Goal: Transaction & Acquisition: Purchase product/service

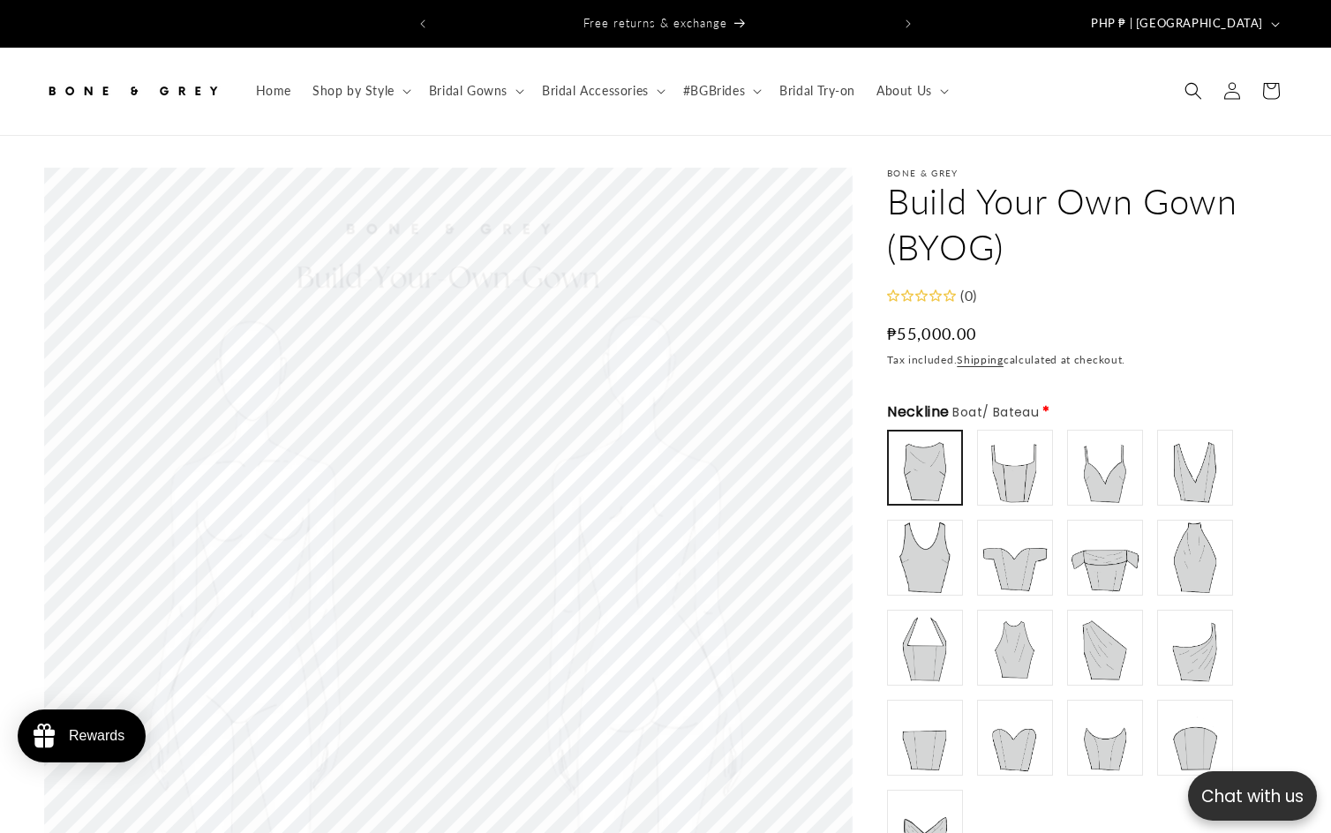
click at [1036, 185] on h1 "Build Your Own Gown (BYOG)" at bounding box center [1087, 224] width 400 height 92
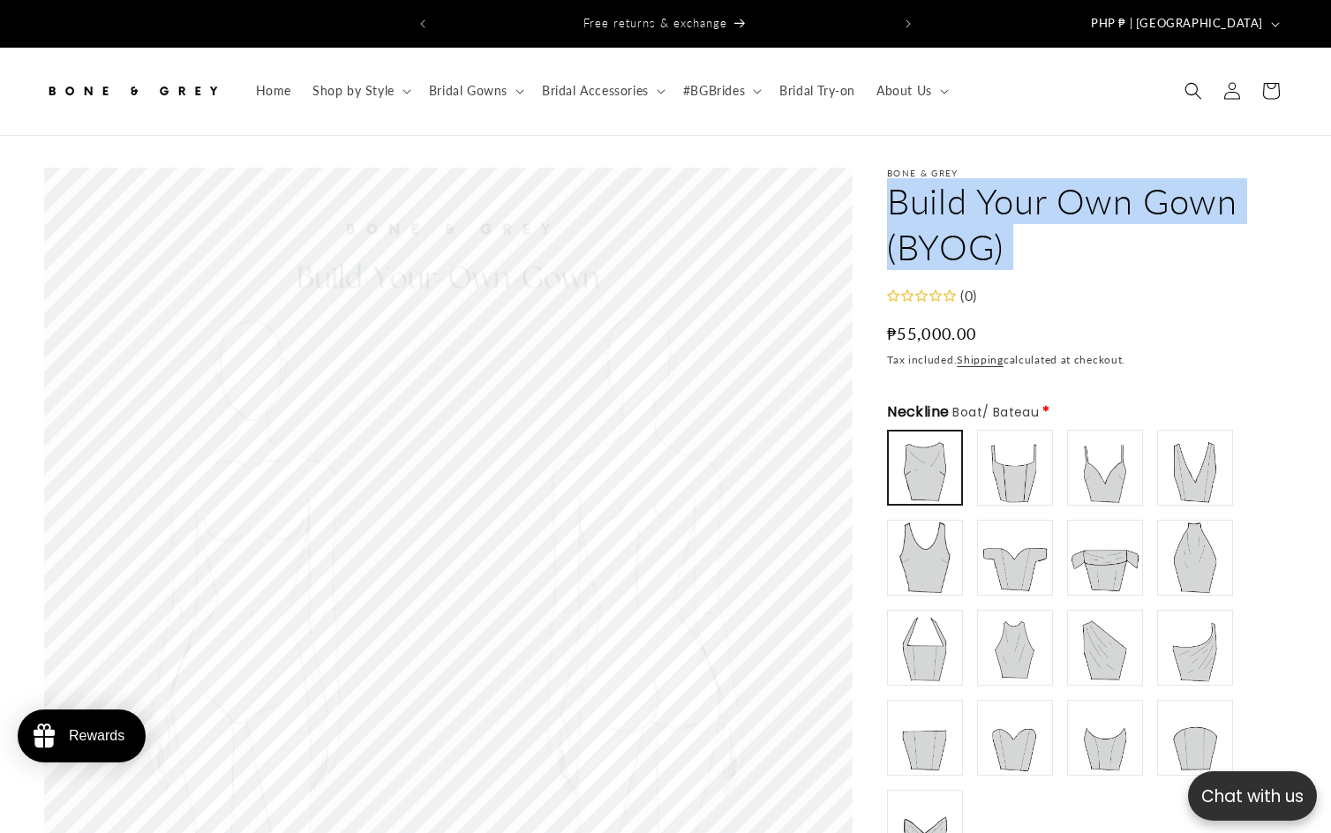
click at [1036, 185] on h1 "Build Your Own Gown (BYOG)" at bounding box center [1087, 224] width 400 height 92
copy product-info "Build Your Own Gown (BYOG) Build Your Own Gown (BYOG)"
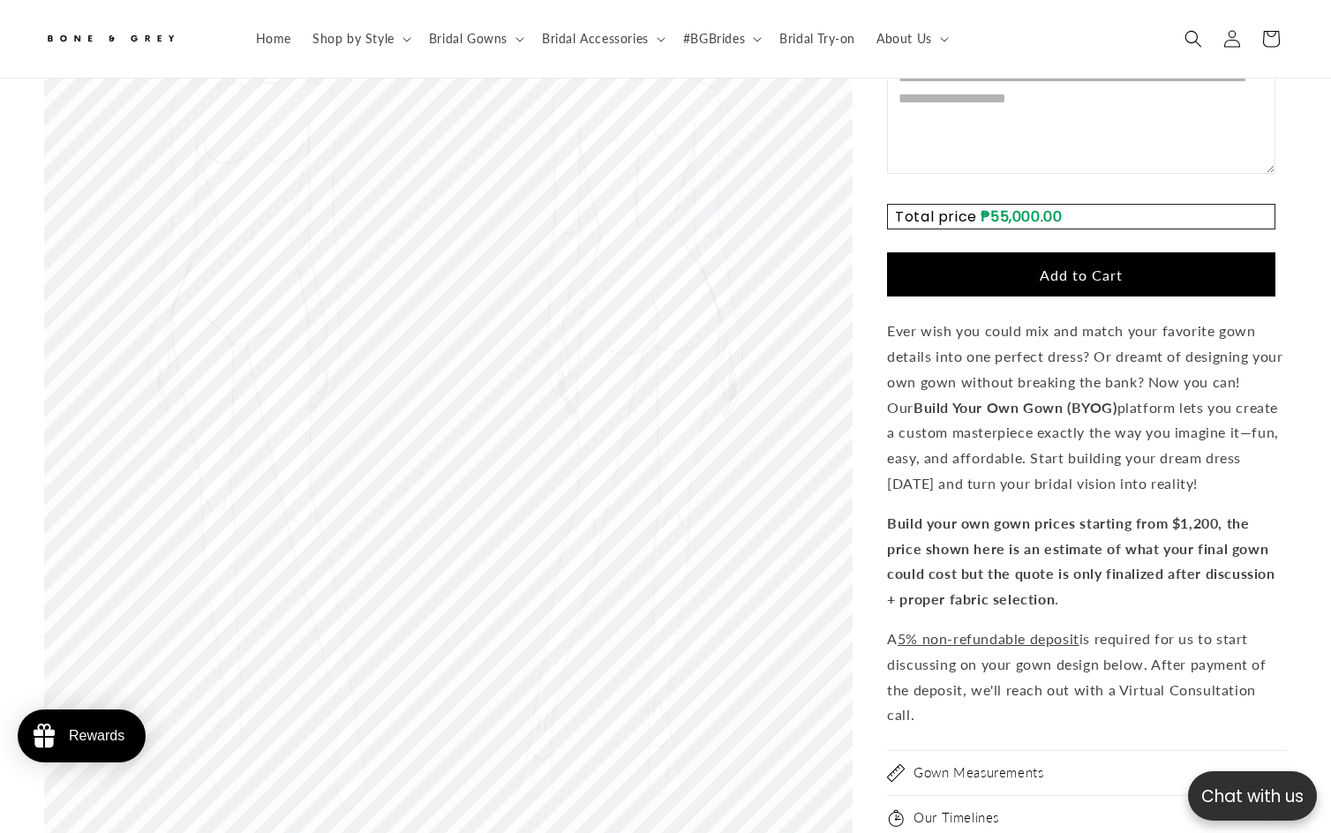
click at [1058, 252] on button "Add to Cart" at bounding box center [1081, 274] width 388 height 44
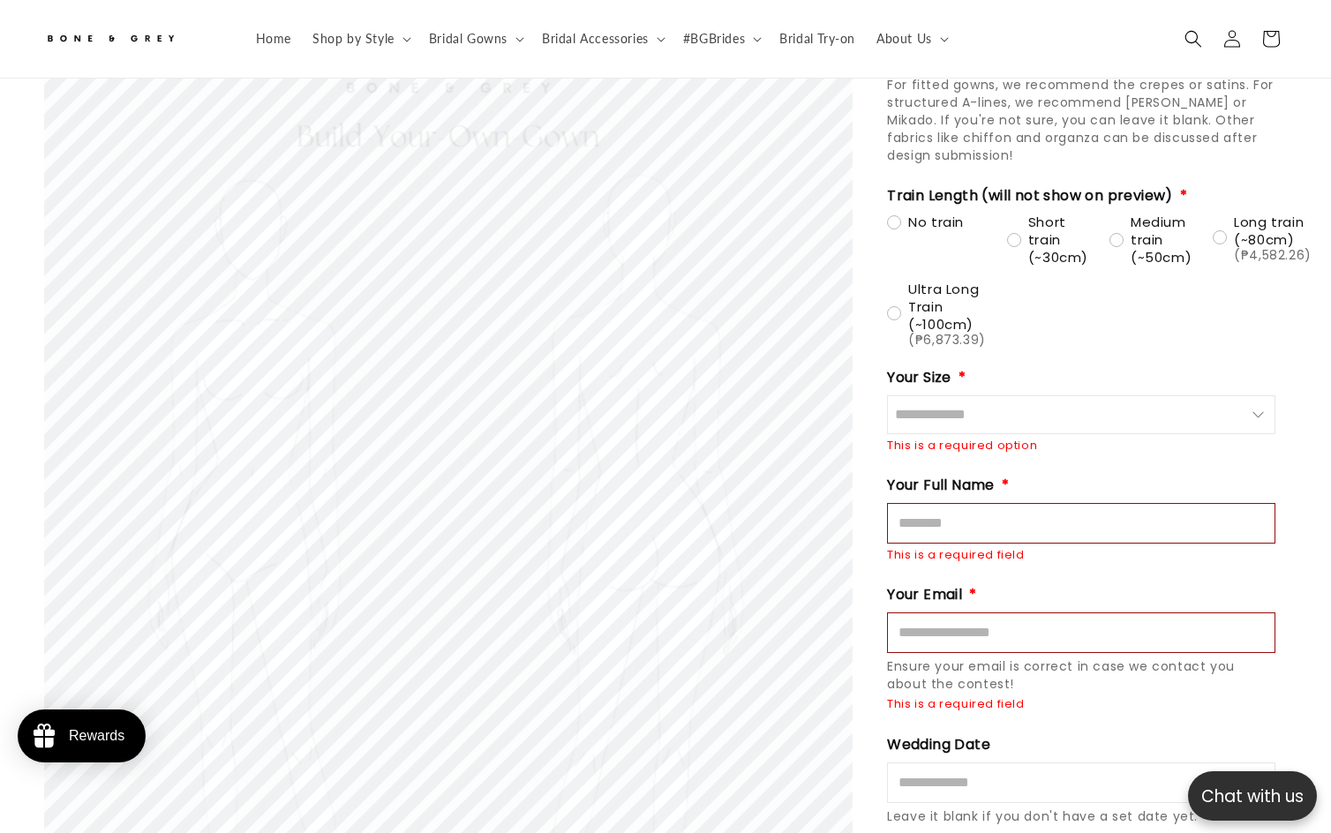
scroll to position [2404, 0]
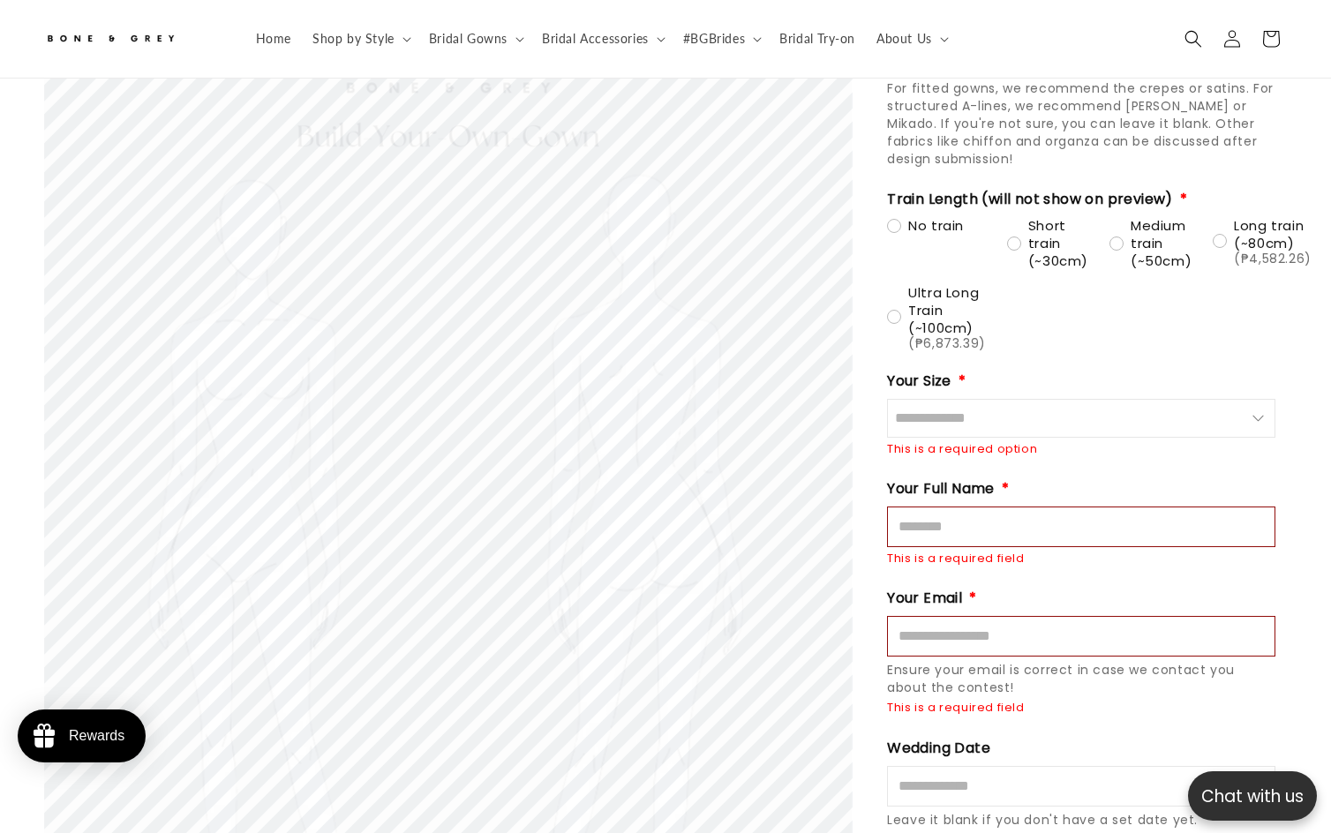
click at [1004, 399] on input "Size" at bounding box center [1081, 418] width 388 height 39
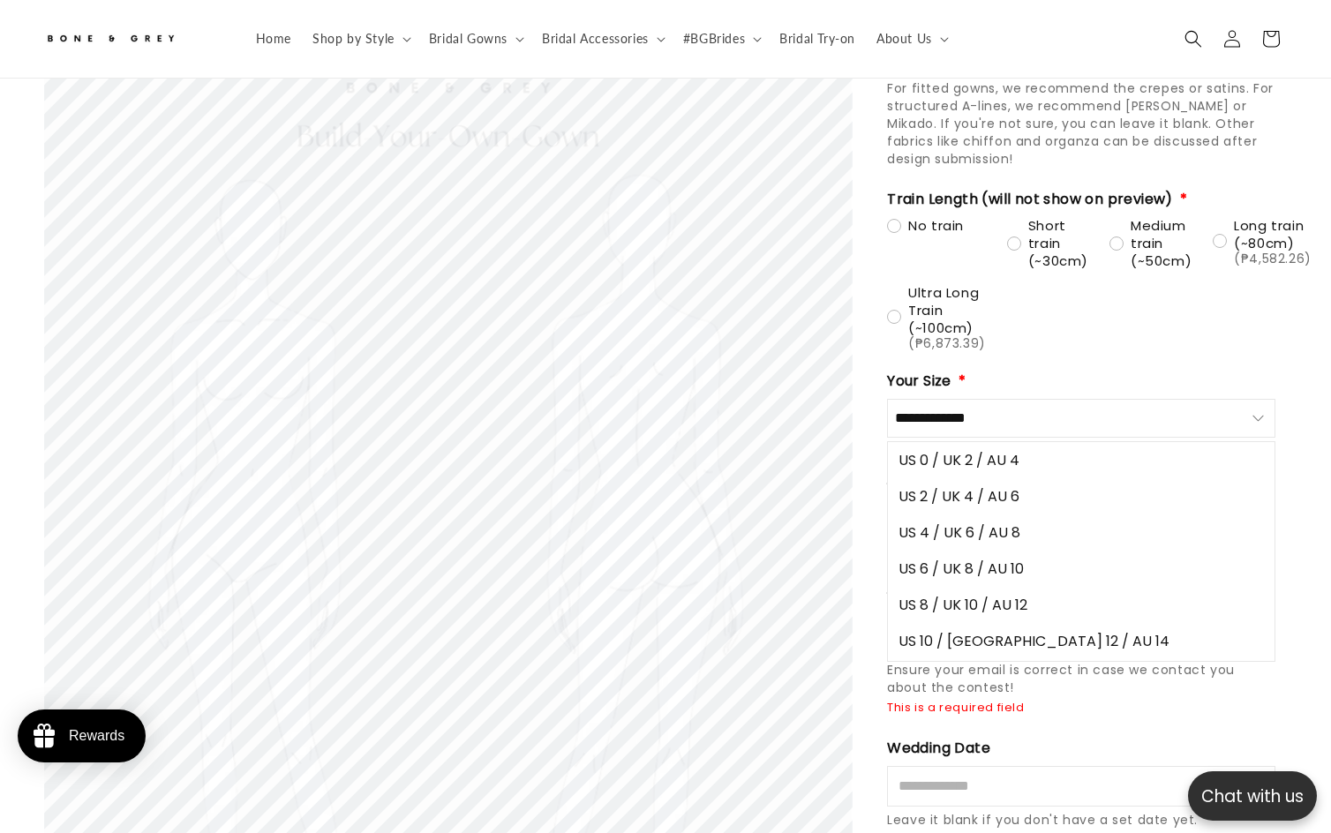
click at [1004, 399] on input "Size" at bounding box center [1081, 418] width 388 height 39
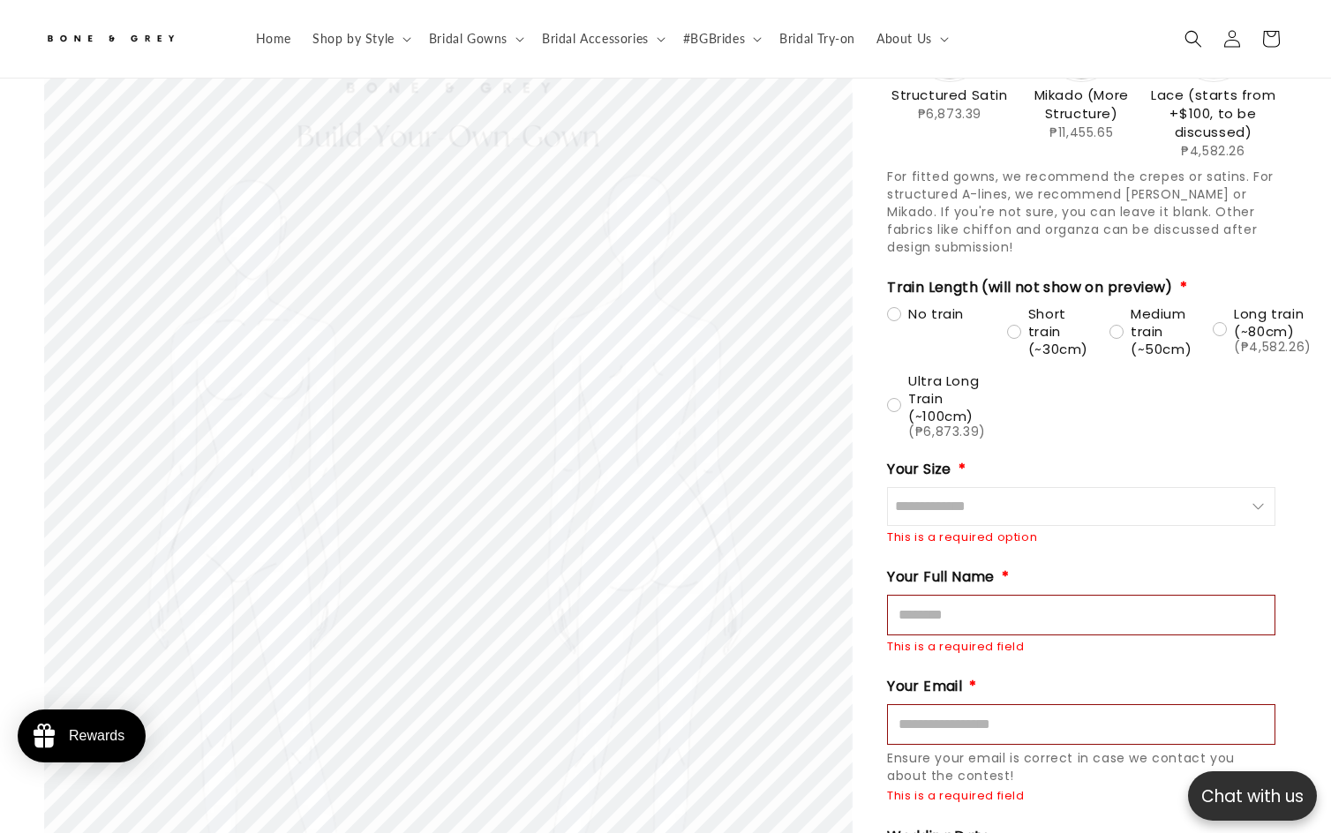
scroll to position [2669, 0]
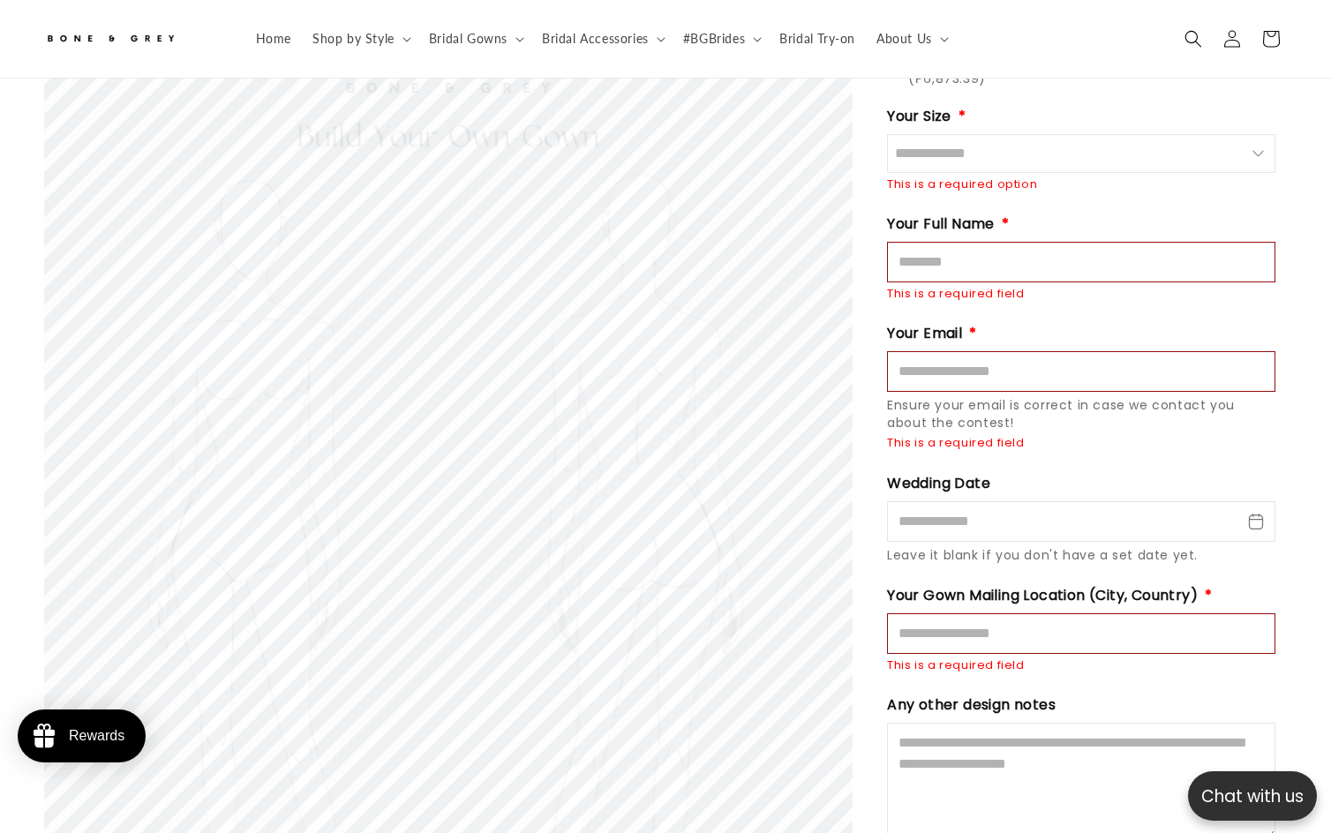
click at [1034, 613] on input "Mailing Location" at bounding box center [1081, 633] width 388 height 41
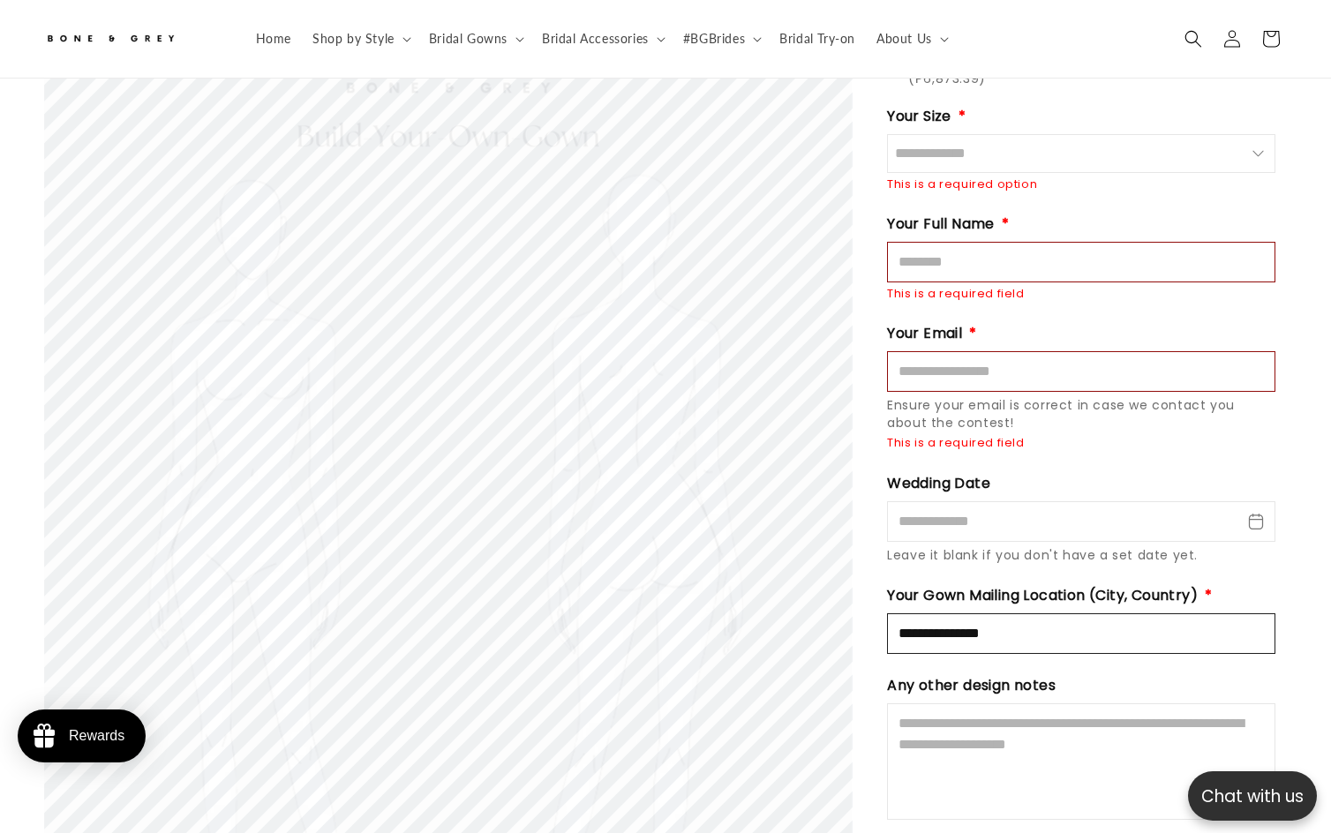
scroll to position [0, 0]
type input "**********"
click at [926, 351] on input "Email" at bounding box center [1081, 371] width 388 height 41
type input "*"
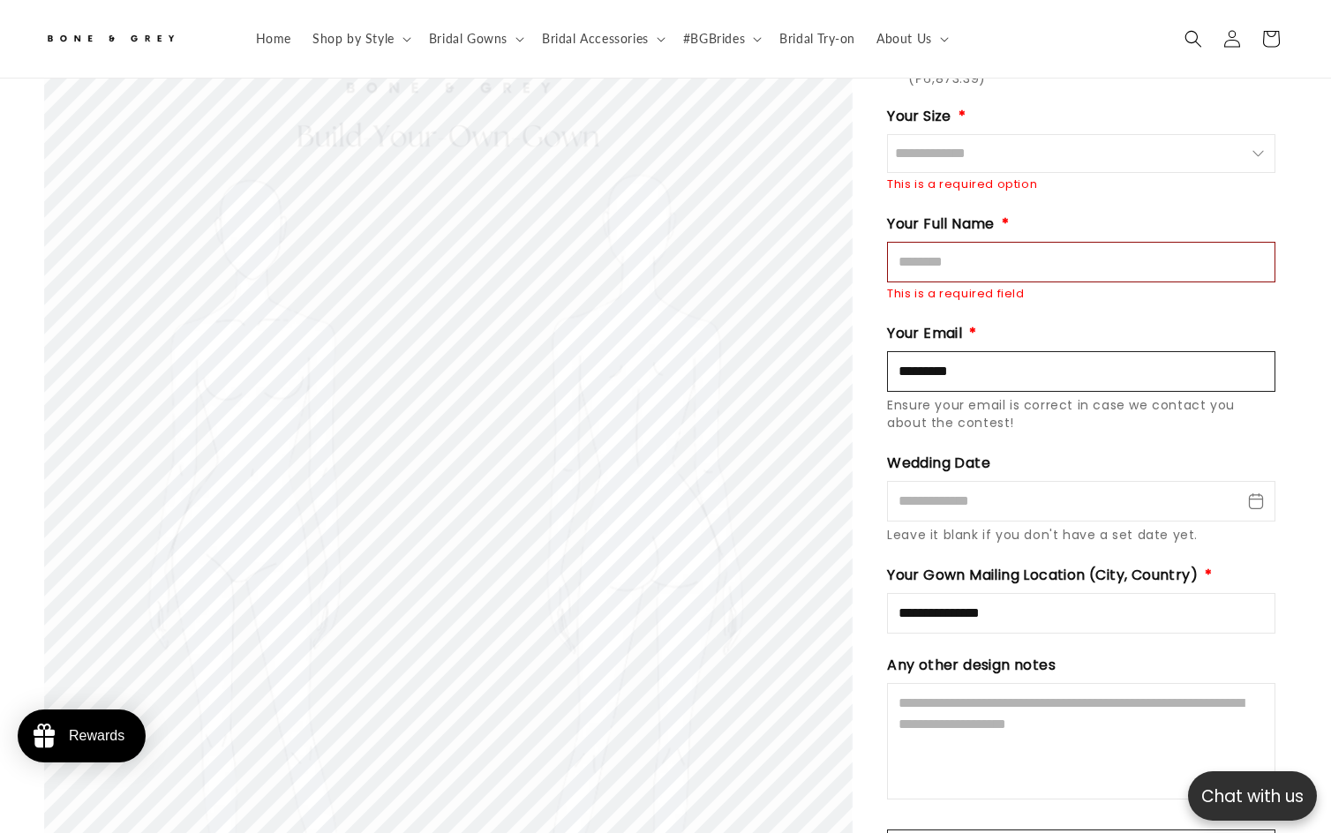
scroll to position [0, 453]
type input "**********"
click at [972, 242] on input "Full Name" at bounding box center [1081, 262] width 388 height 41
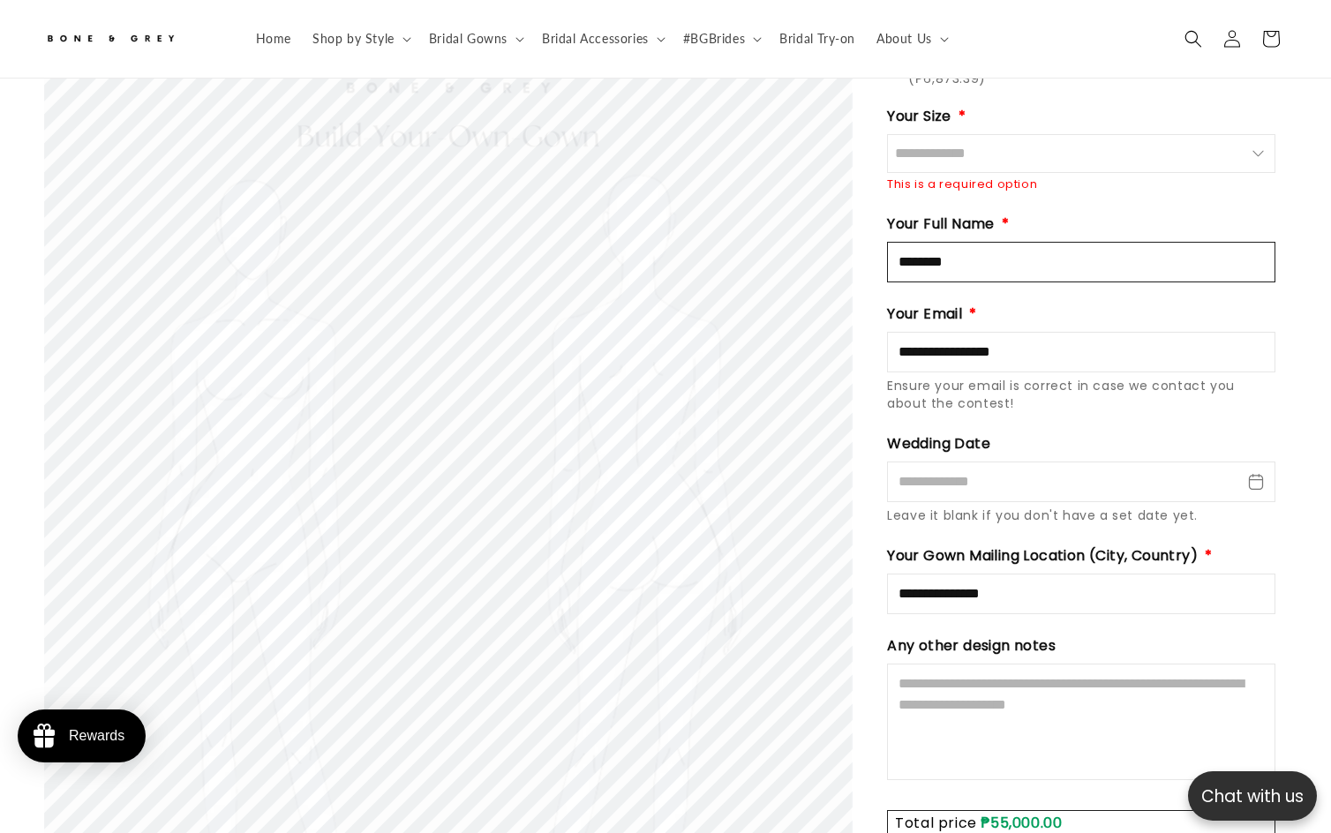
scroll to position [0, 905]
type input "********"
click at [1021, 134] on input "Size" at bounding box center [1081, 153] width 388 height 39
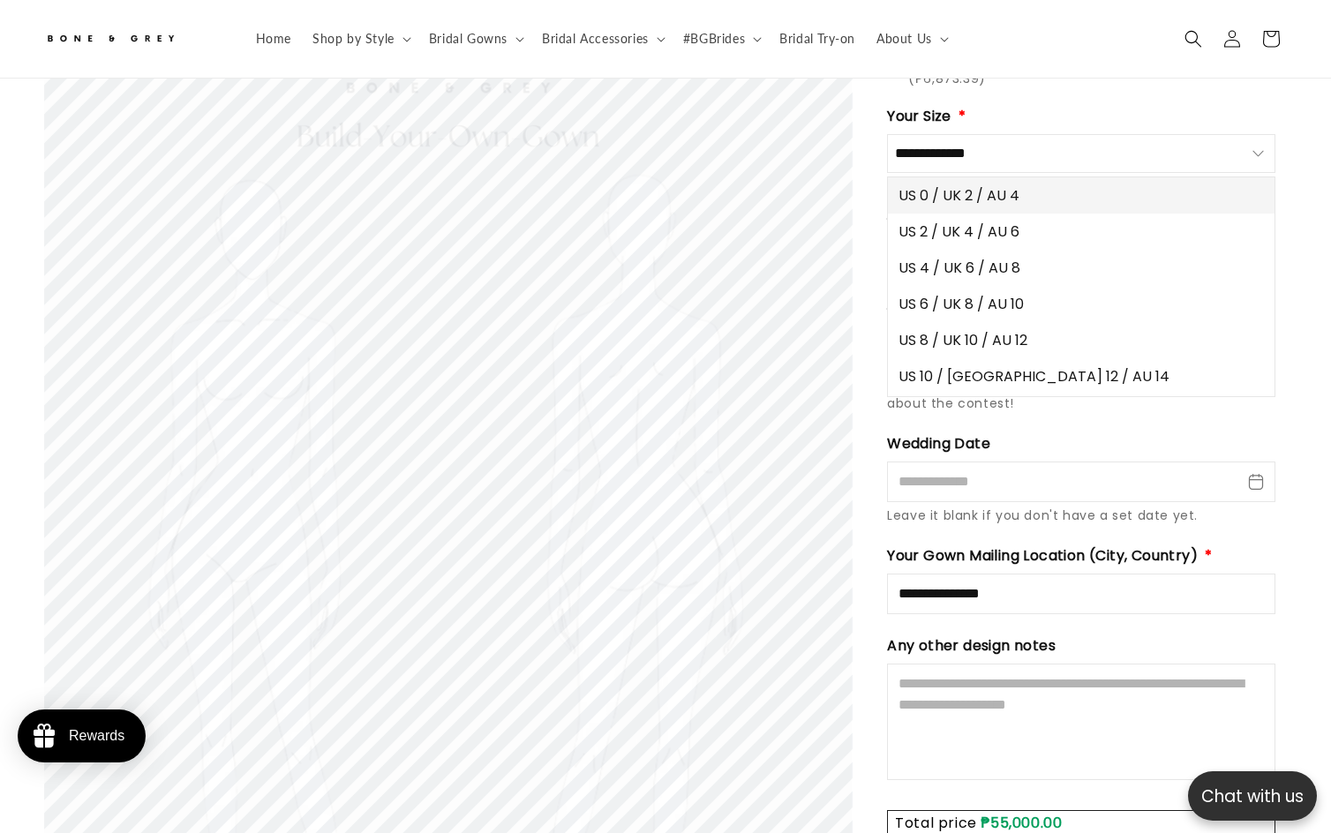
click at [988, 184] on span "US 0 / UK 2 / AU 4" at bounding box center [958, 195] width 121 height 22
type input "**********"
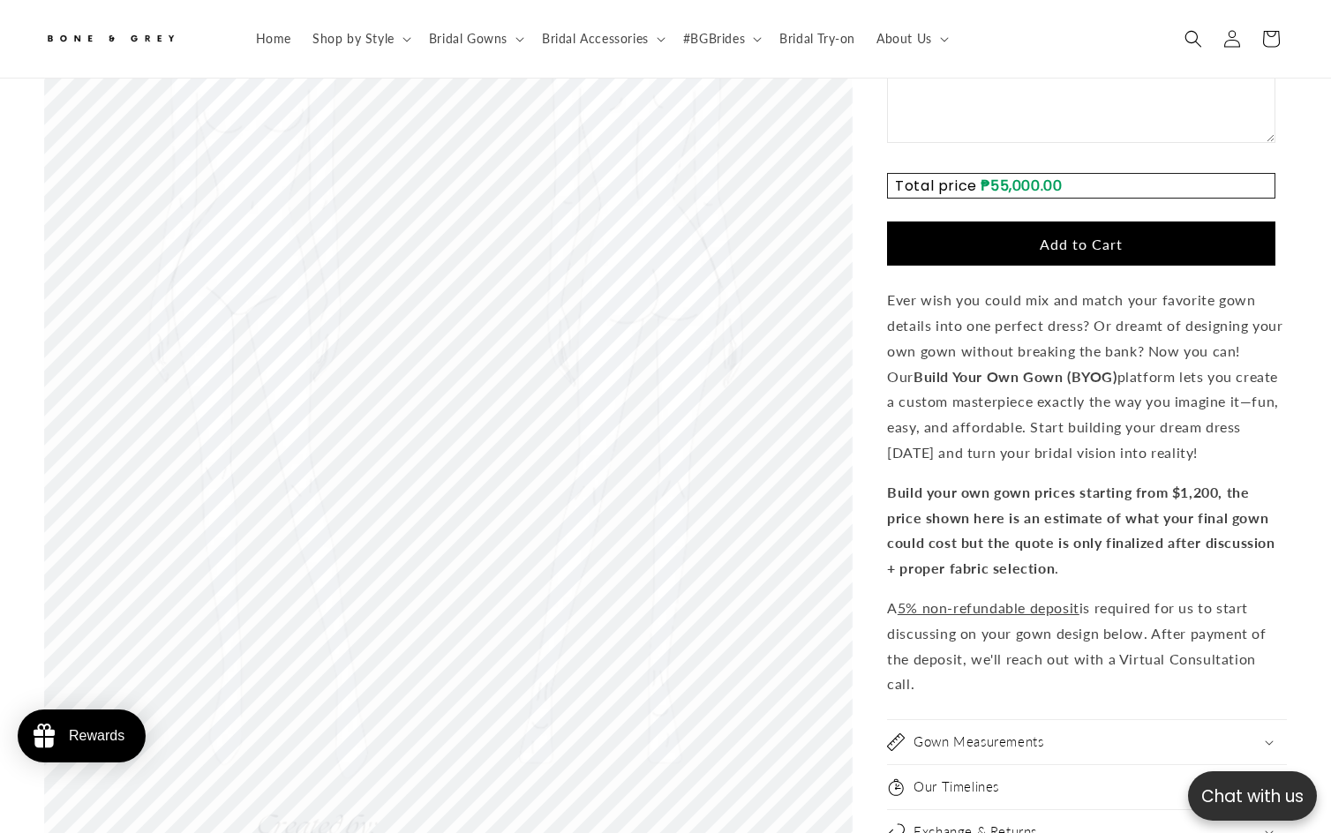
scroll to position [0, 0]
click at [1052, 221] on button "Add to Cart" at bounding box center [1081, 243] width 388 height 44
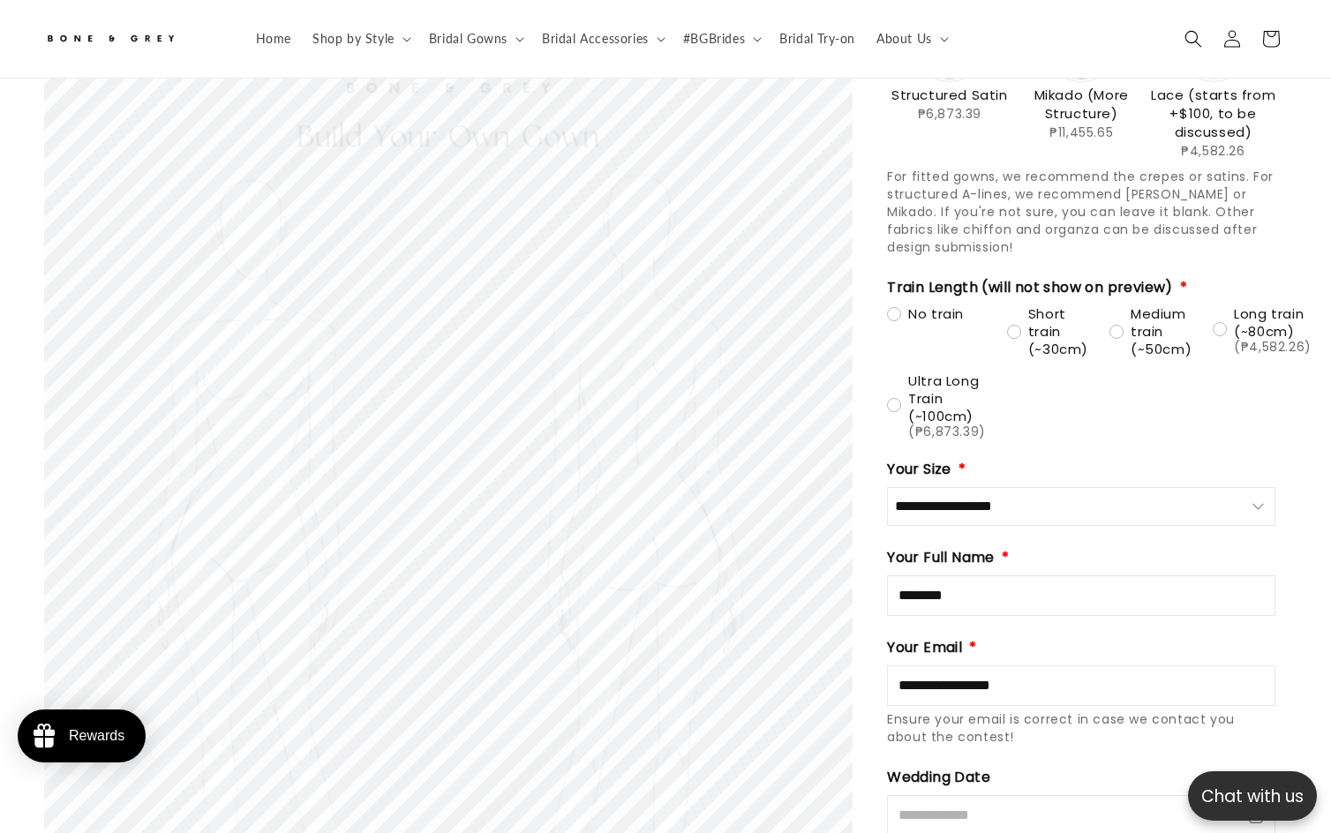
scroll to position [2845, 0]
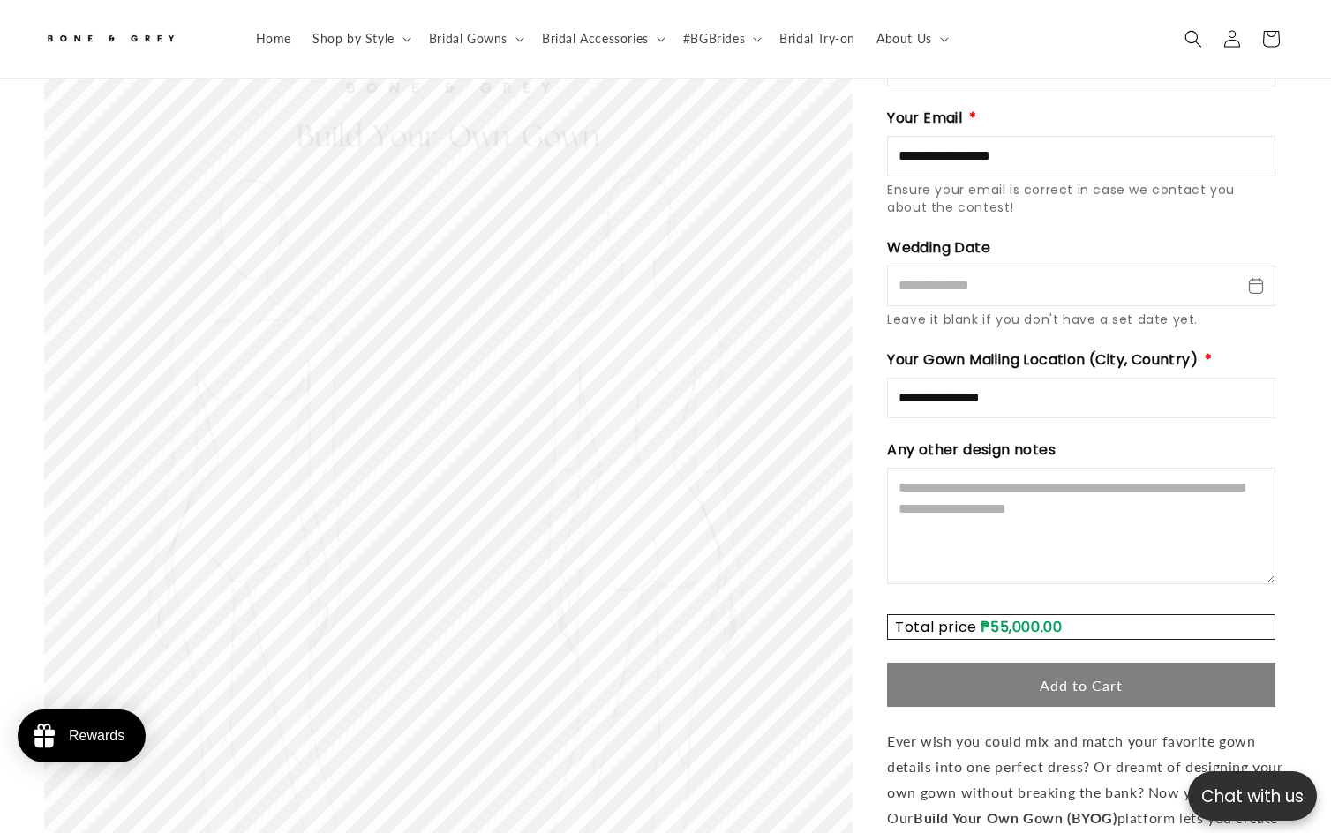
click at [1077, 663] on button "Add to Cart" at bounding box center [1081, 685] width 388 height 44
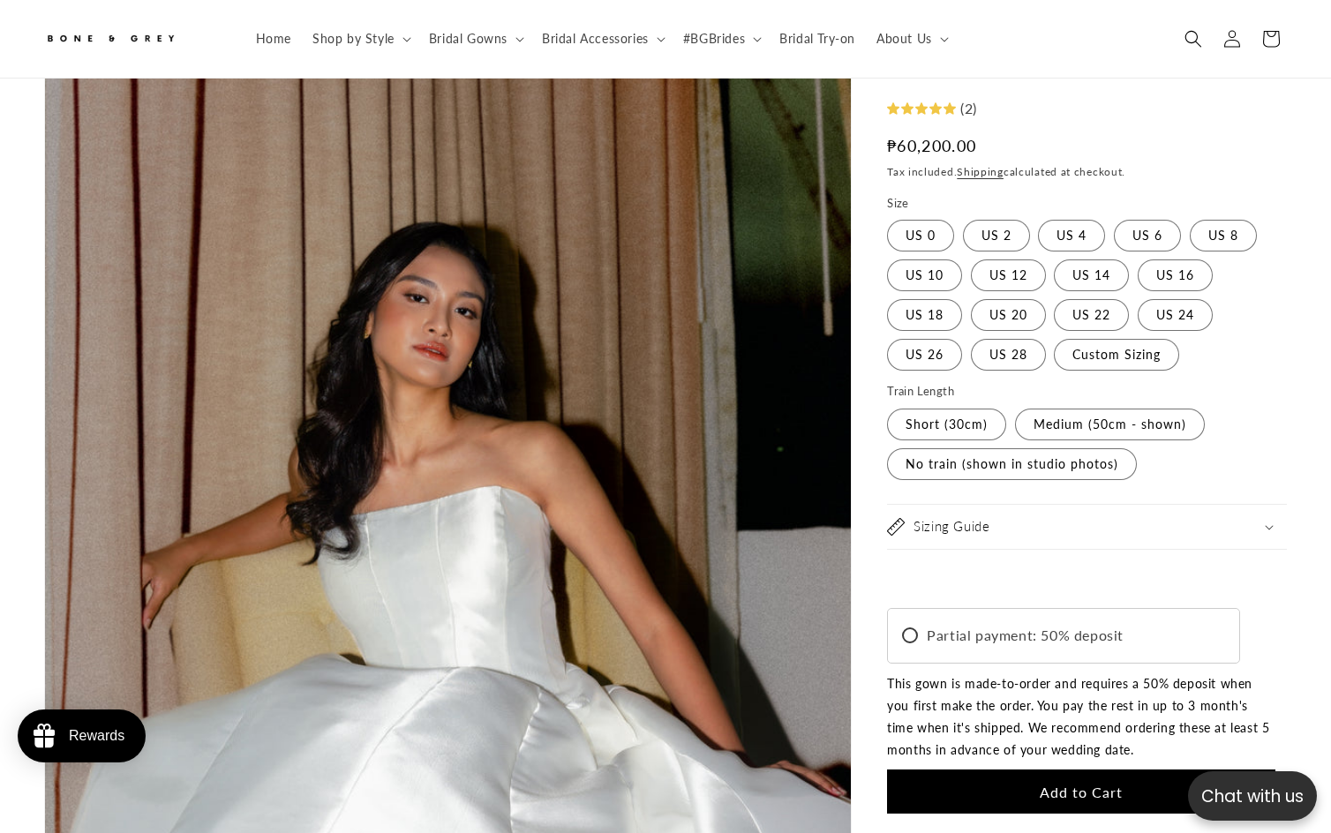
scroll to position [255, 0]
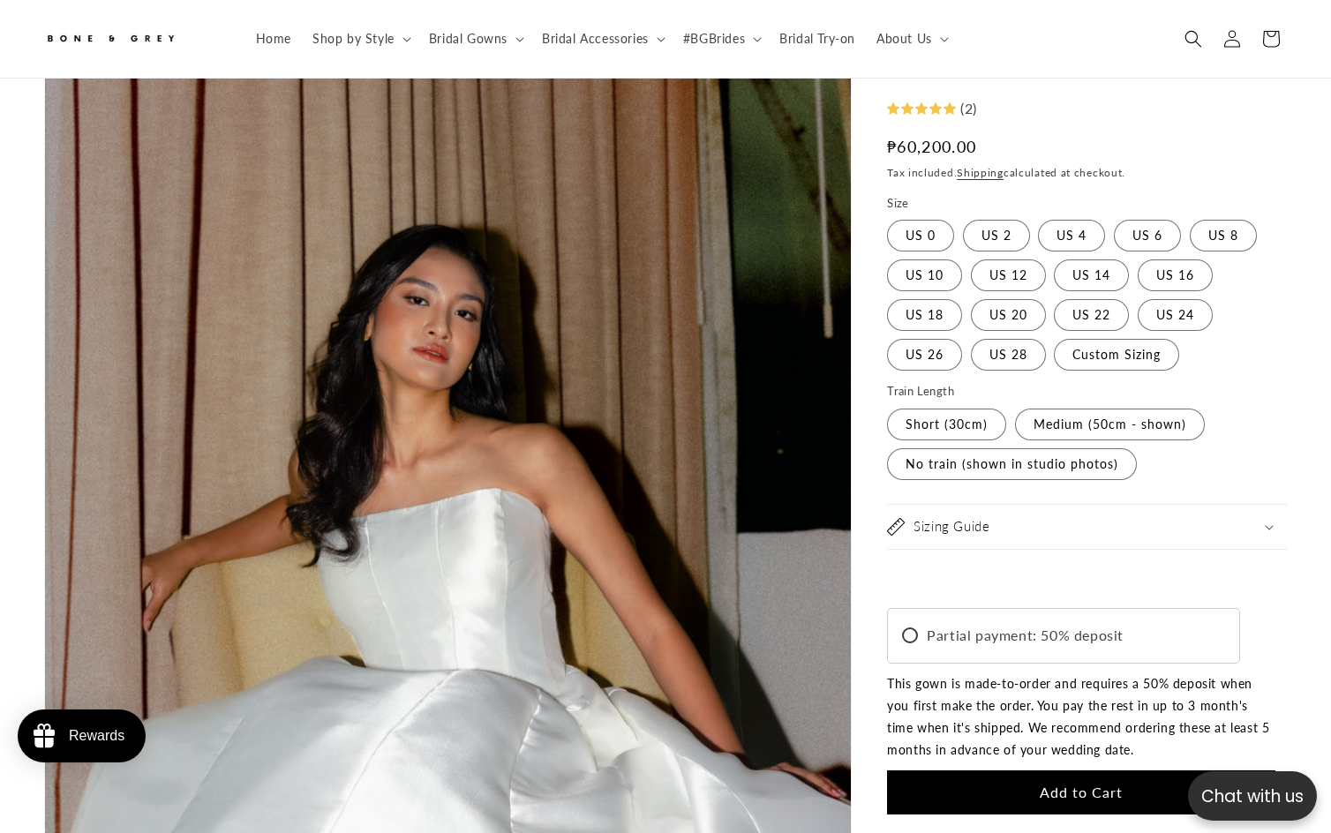
click at [1044, 794] on span "Add to Cart" at bounding box center [1081, 792] width 83 height 17
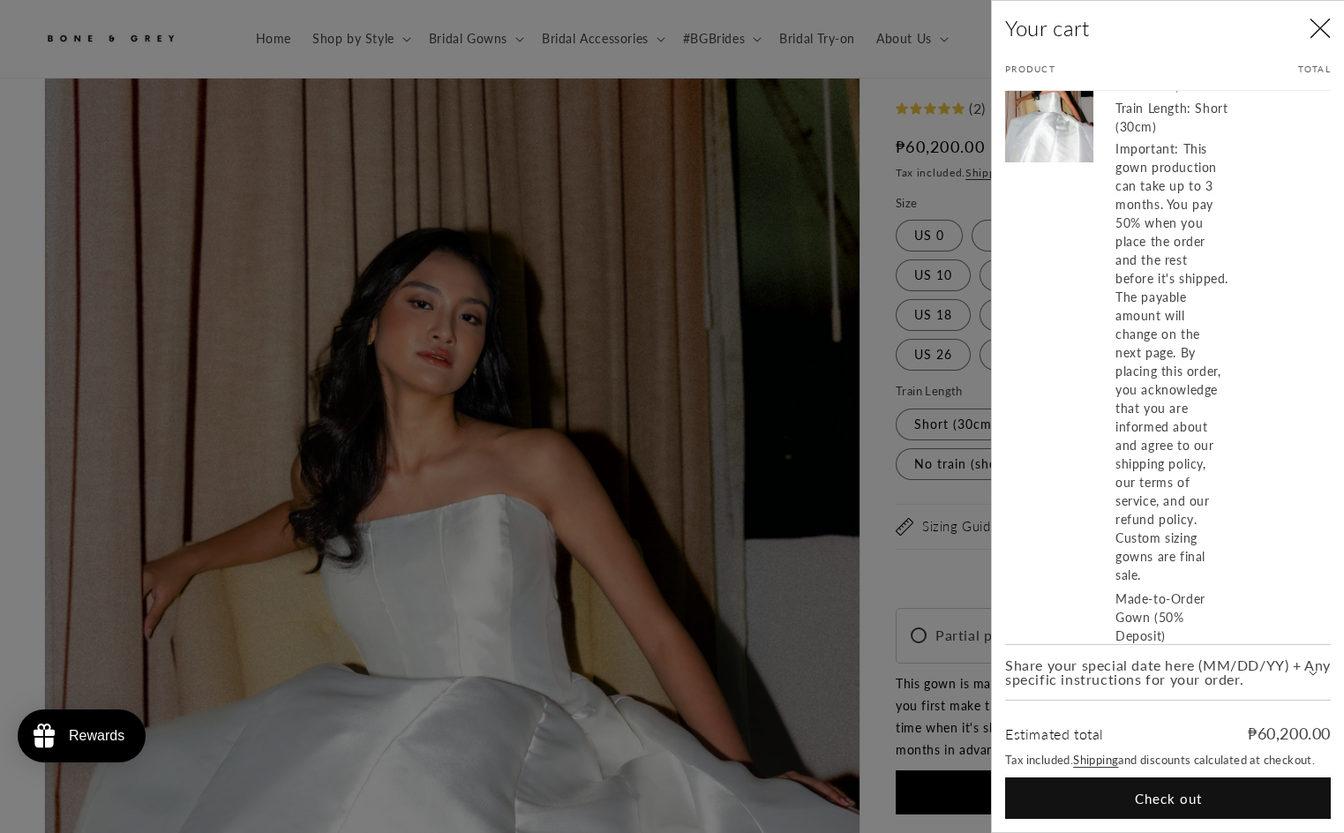
scroll to position [159, 0]
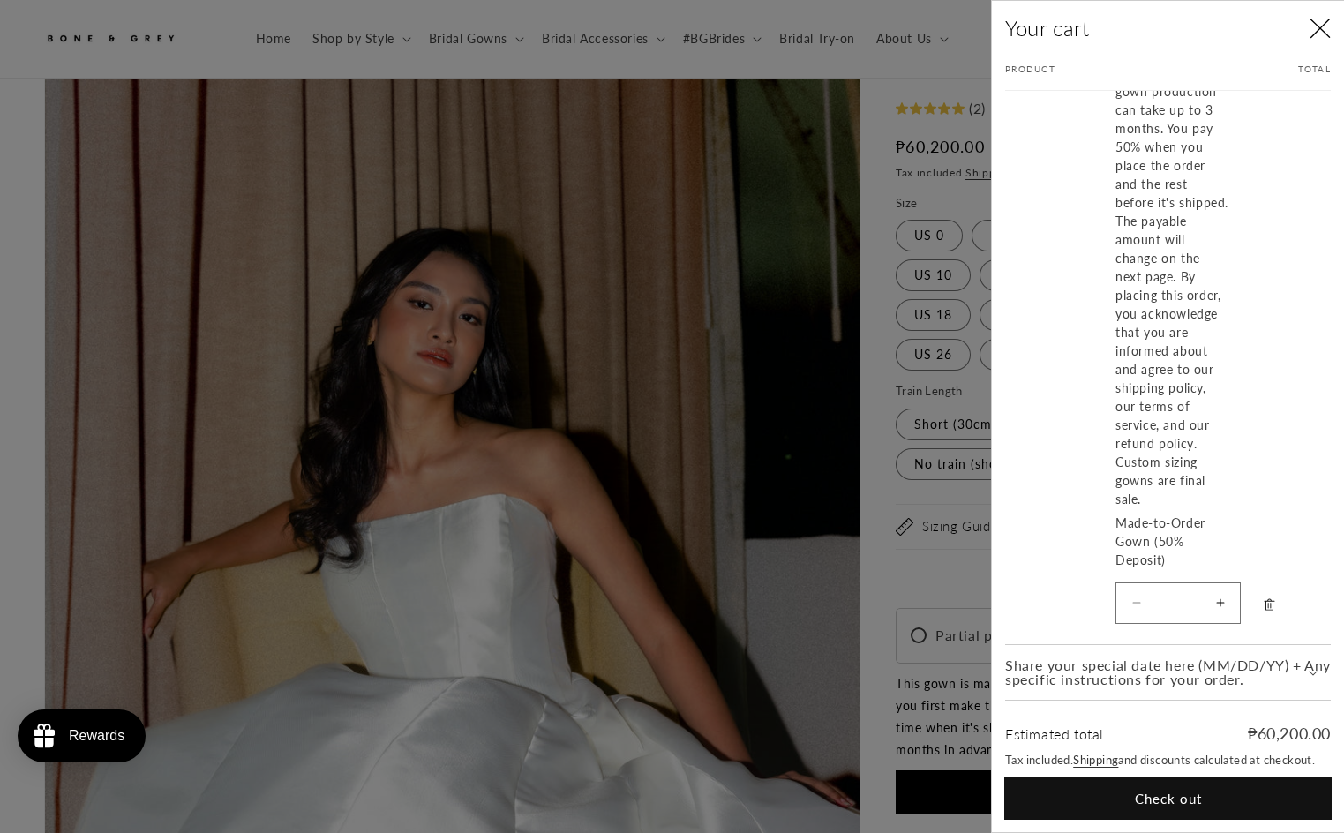
click at [1203, 797] on button "Check out" at bounding box center [1168, 797] width 326 height 41
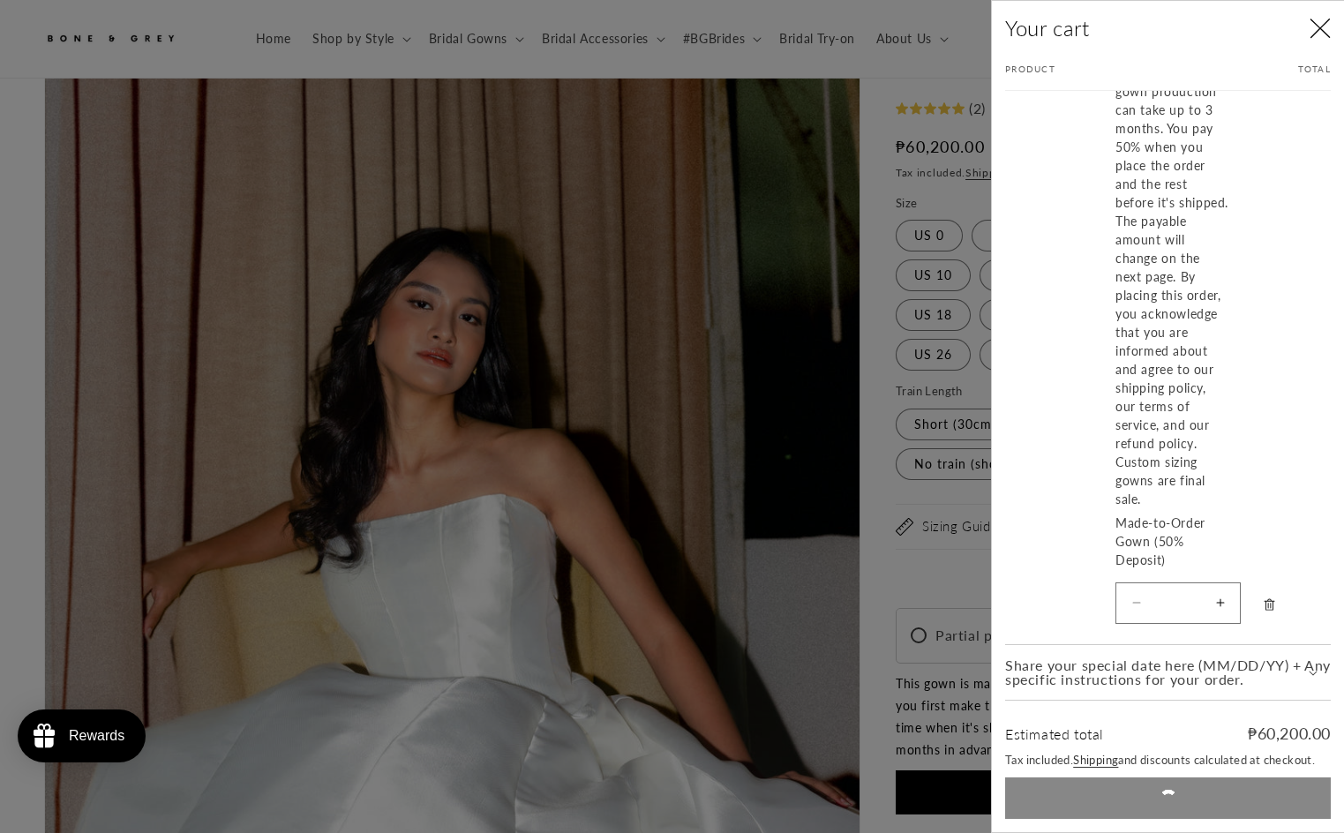
scroll to position [0, 916]
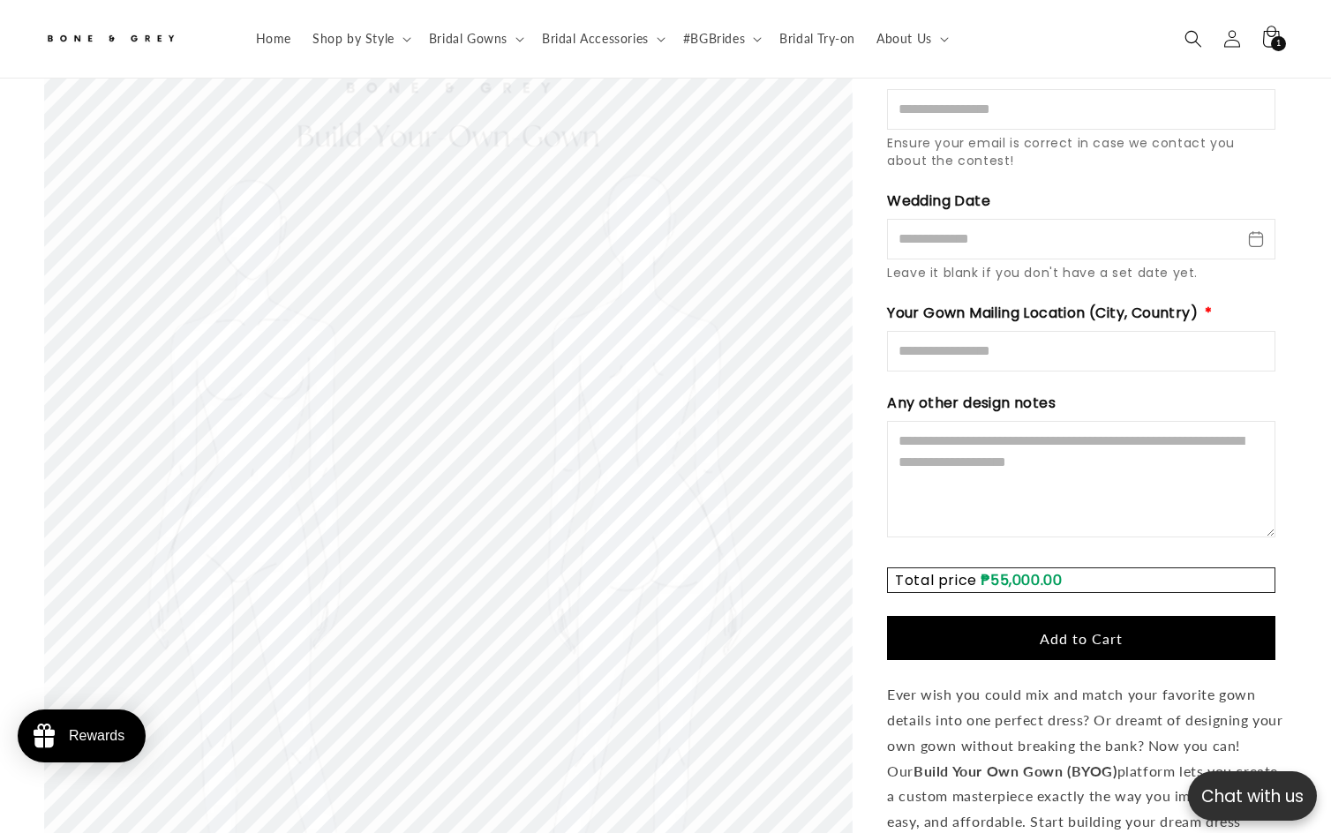
scroll to position [2992, 0]
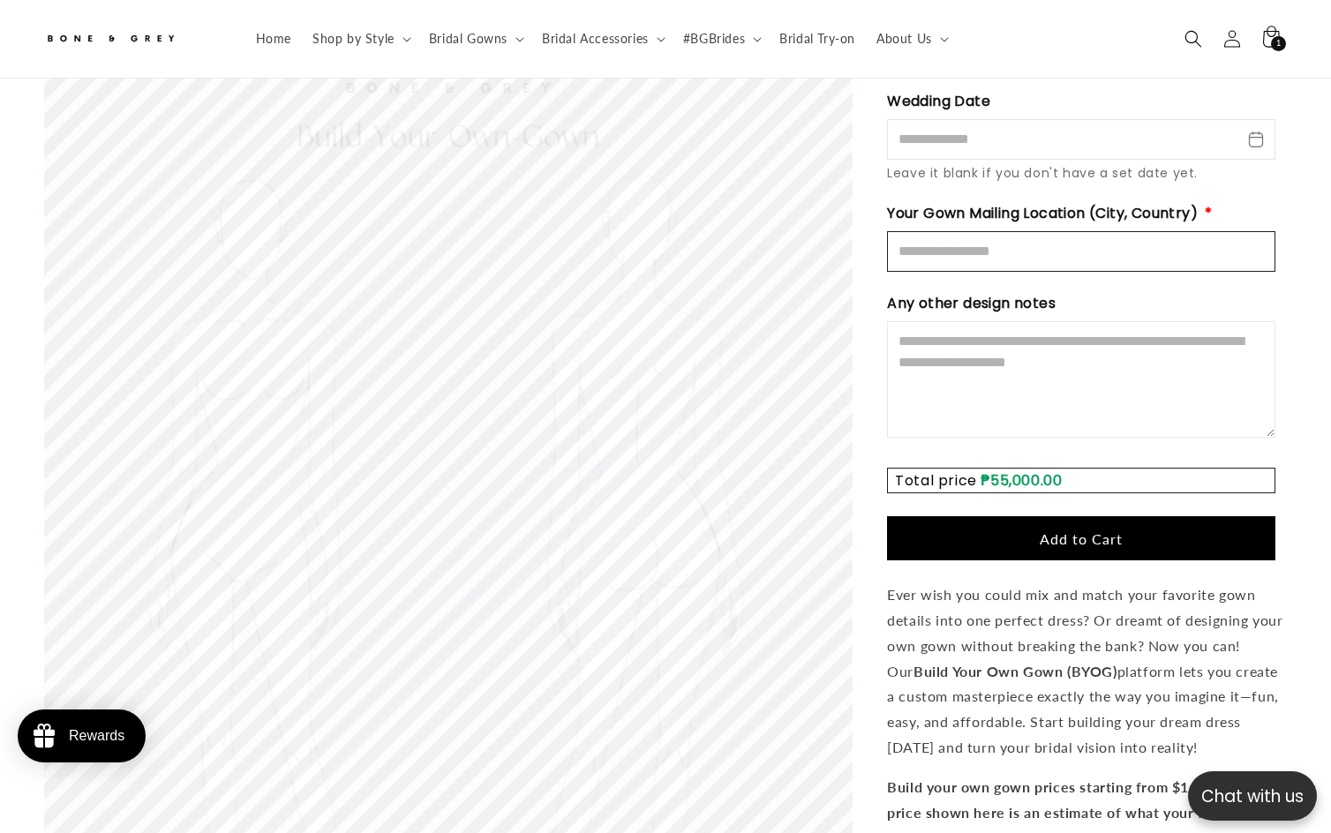
click at [1040, 231] on input "Mailing Location" at bounding box center [1081, 251] width 388 height 41
type input "**********"
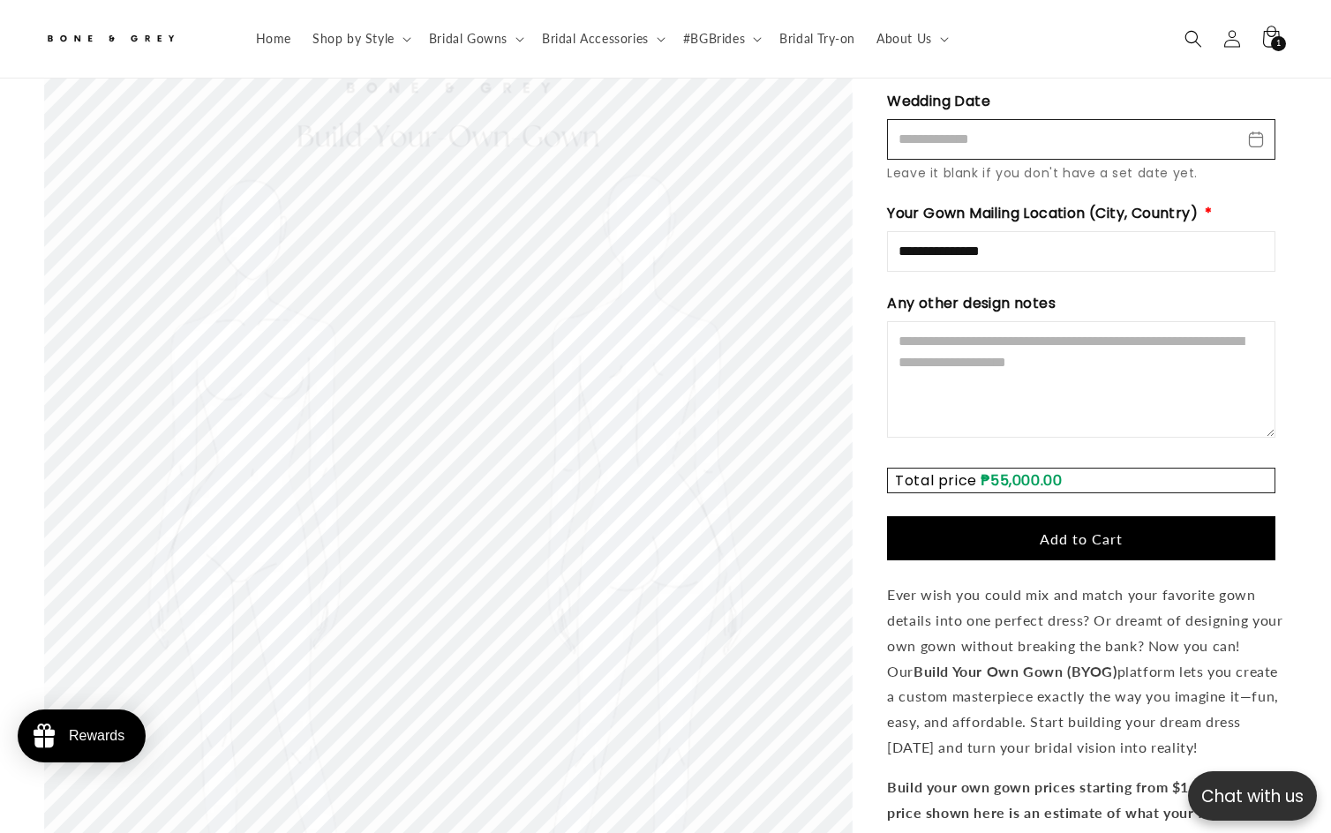
click at [973, 119] on input "Wedding Date" at bounding box center [1081, 139] width 388 height 41
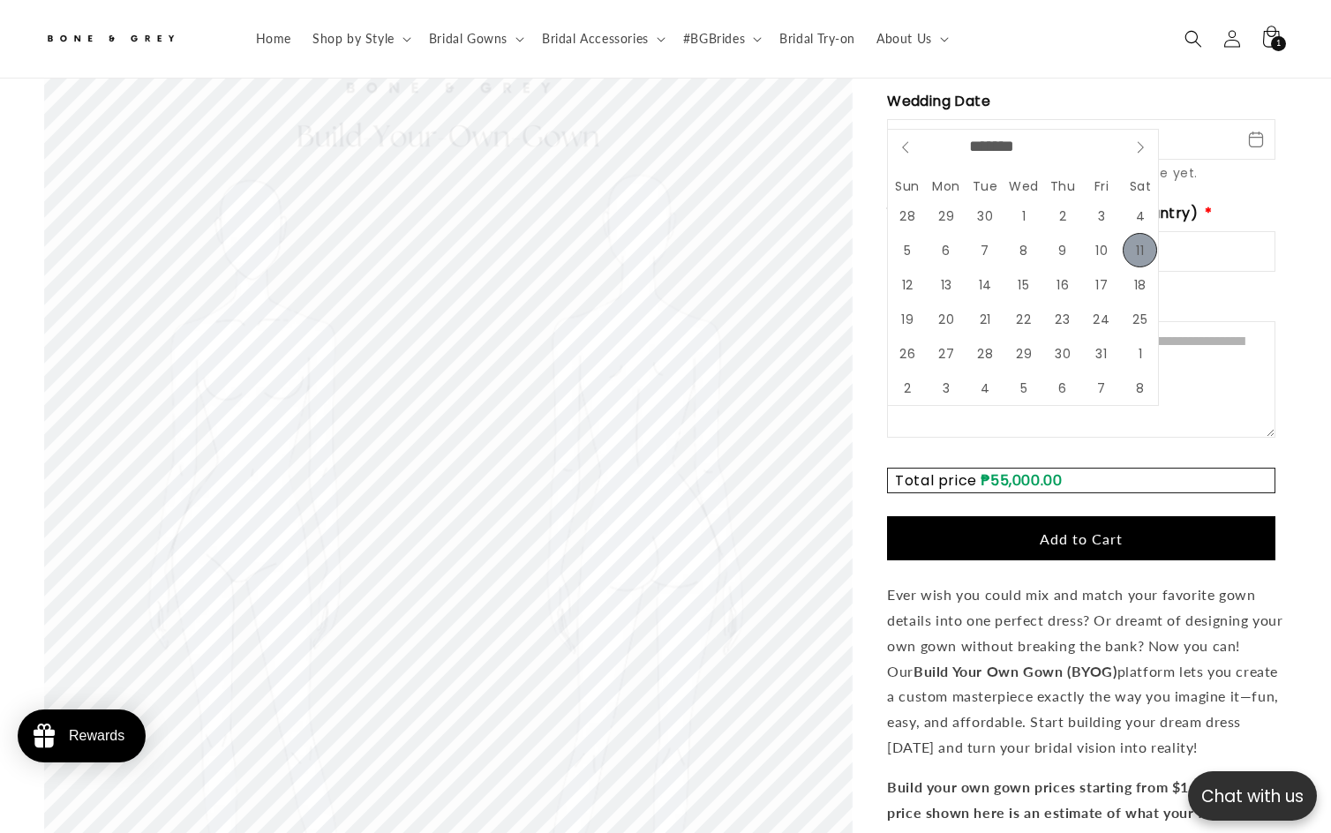
click at [1139, 244] on span "11" at bounding box center [1139, 250] width 34 height 34
type input "**********"
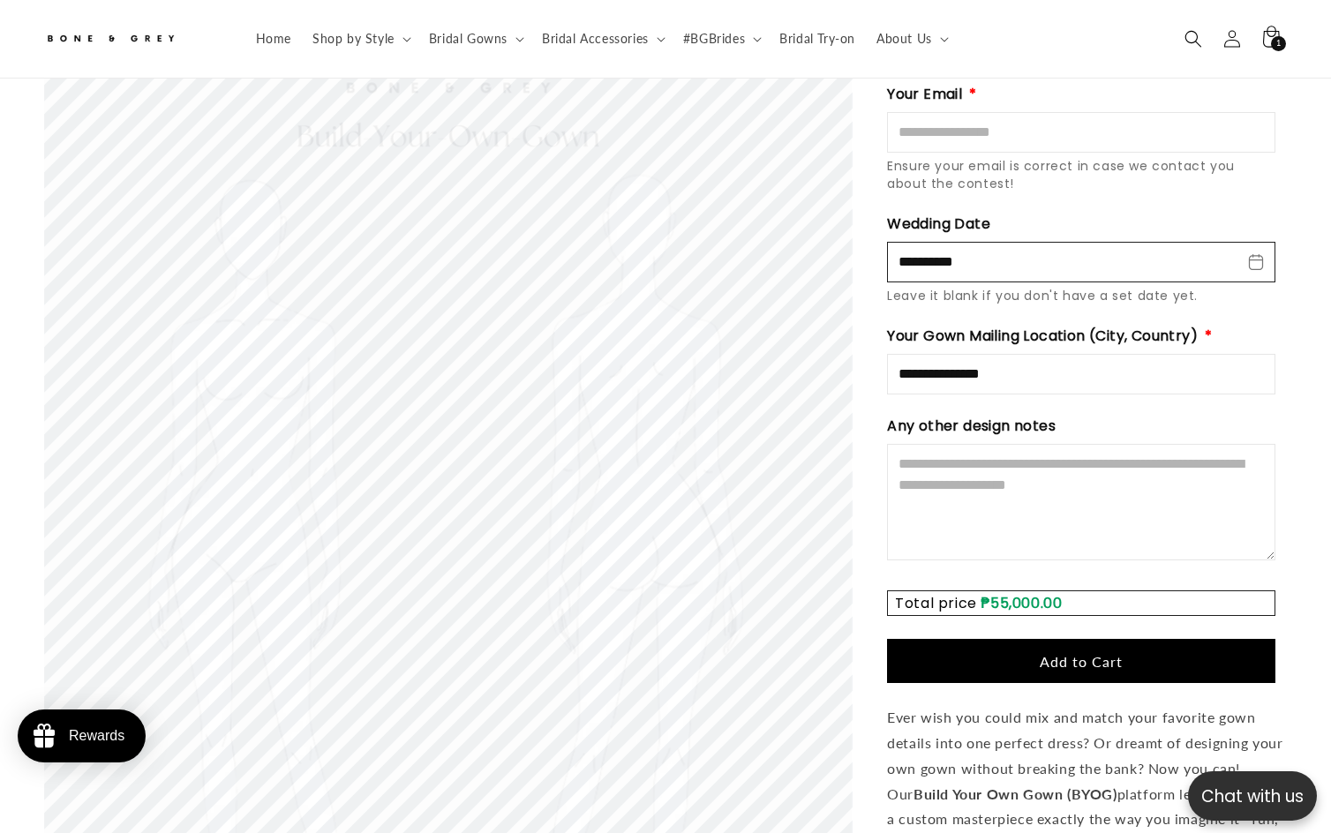
scroll to position [2727, 0]
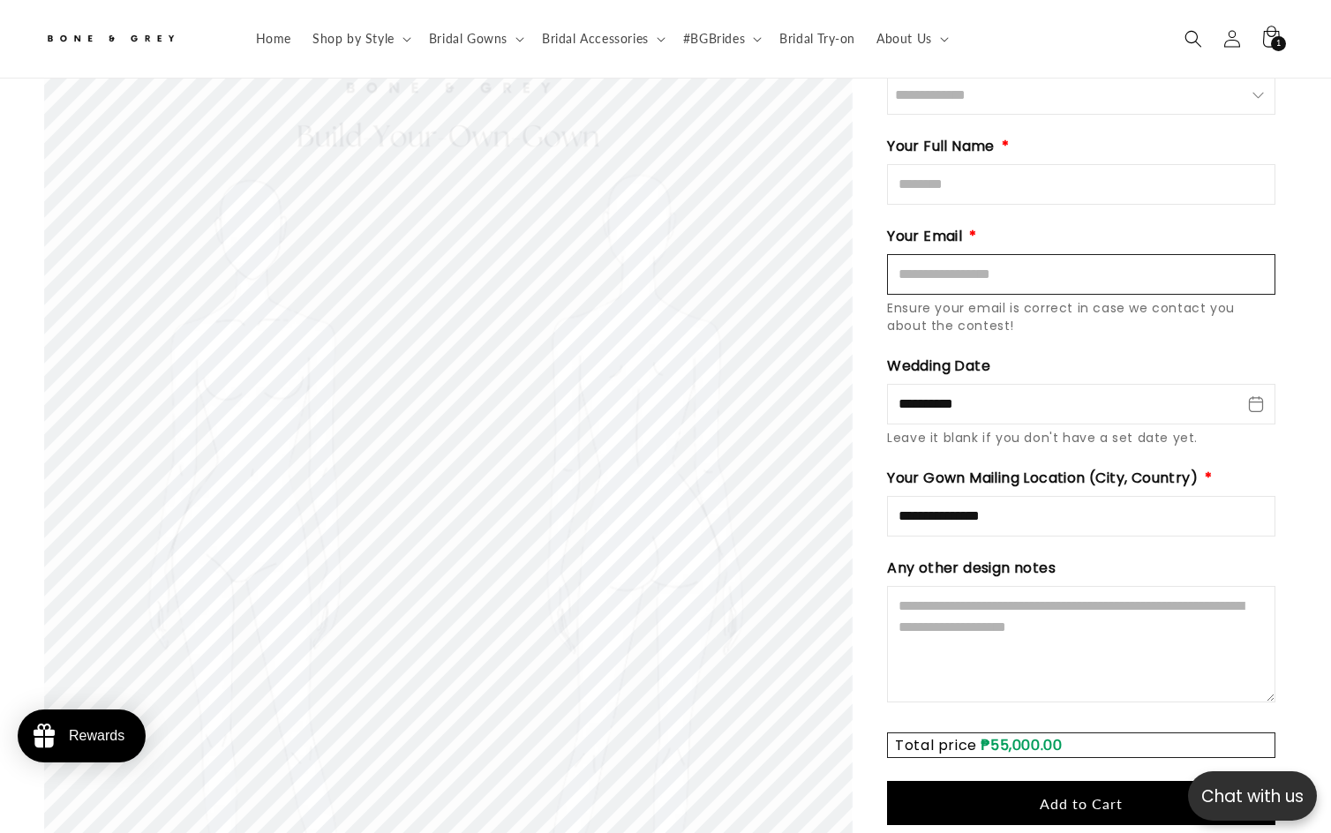
click at [994, 254] on input "Email" at bounding box center [1081, 274] width 388 height 41
type input "**********"
click at [980, 164] on input "Full Name" at bounding box center [1081, 184] width 388 height 41
type input "********"
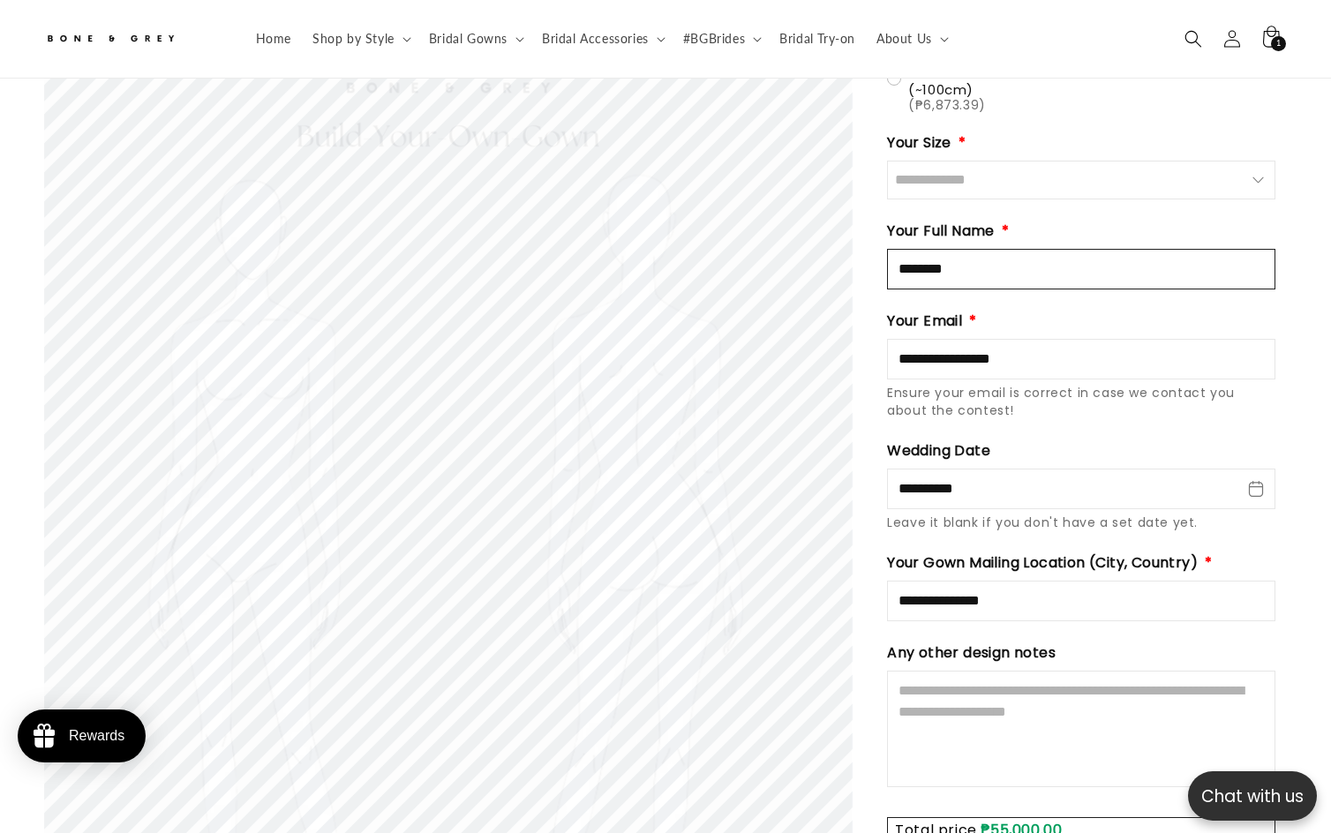
scroll to position [2550, 0]
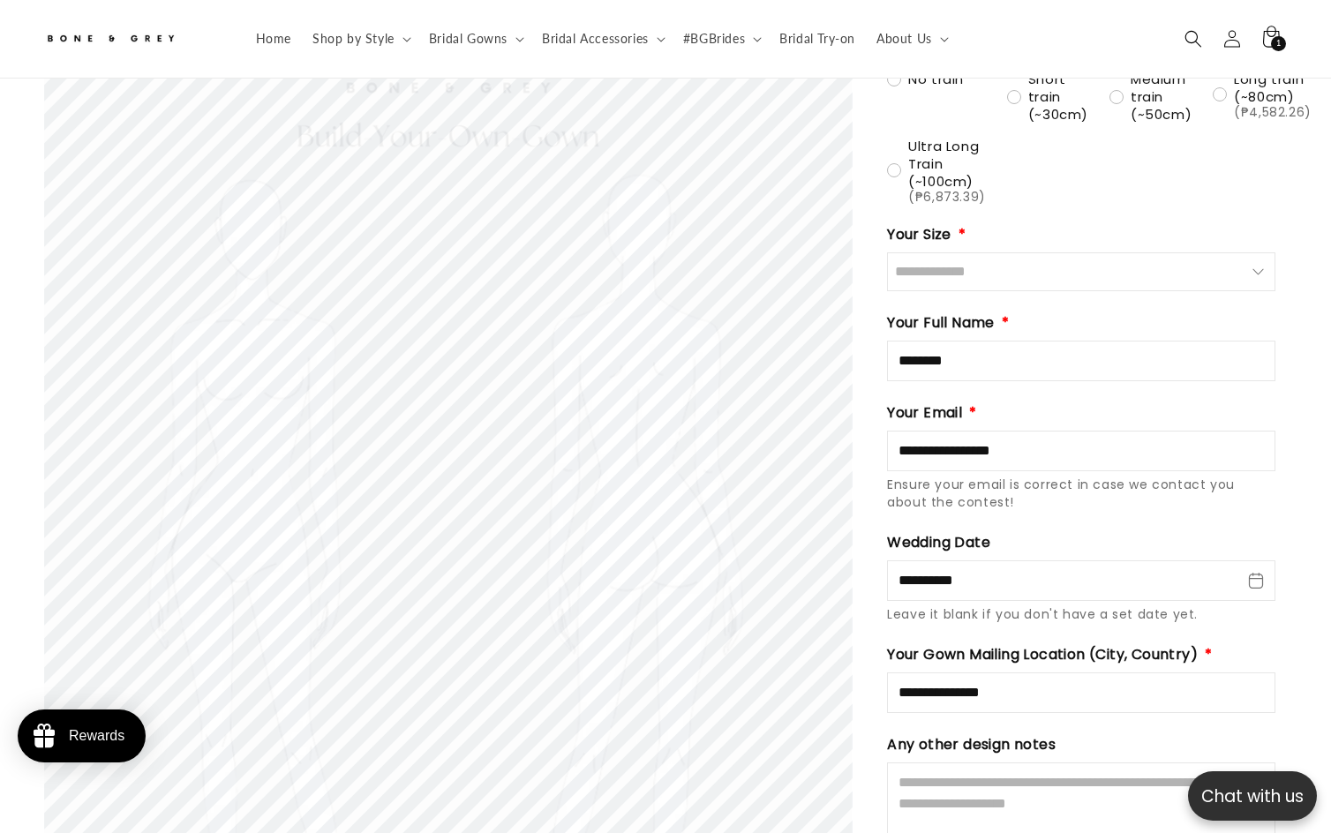
click at [964, 252] on input "Size" at bounding box center [1081, 271] width 388 height 39
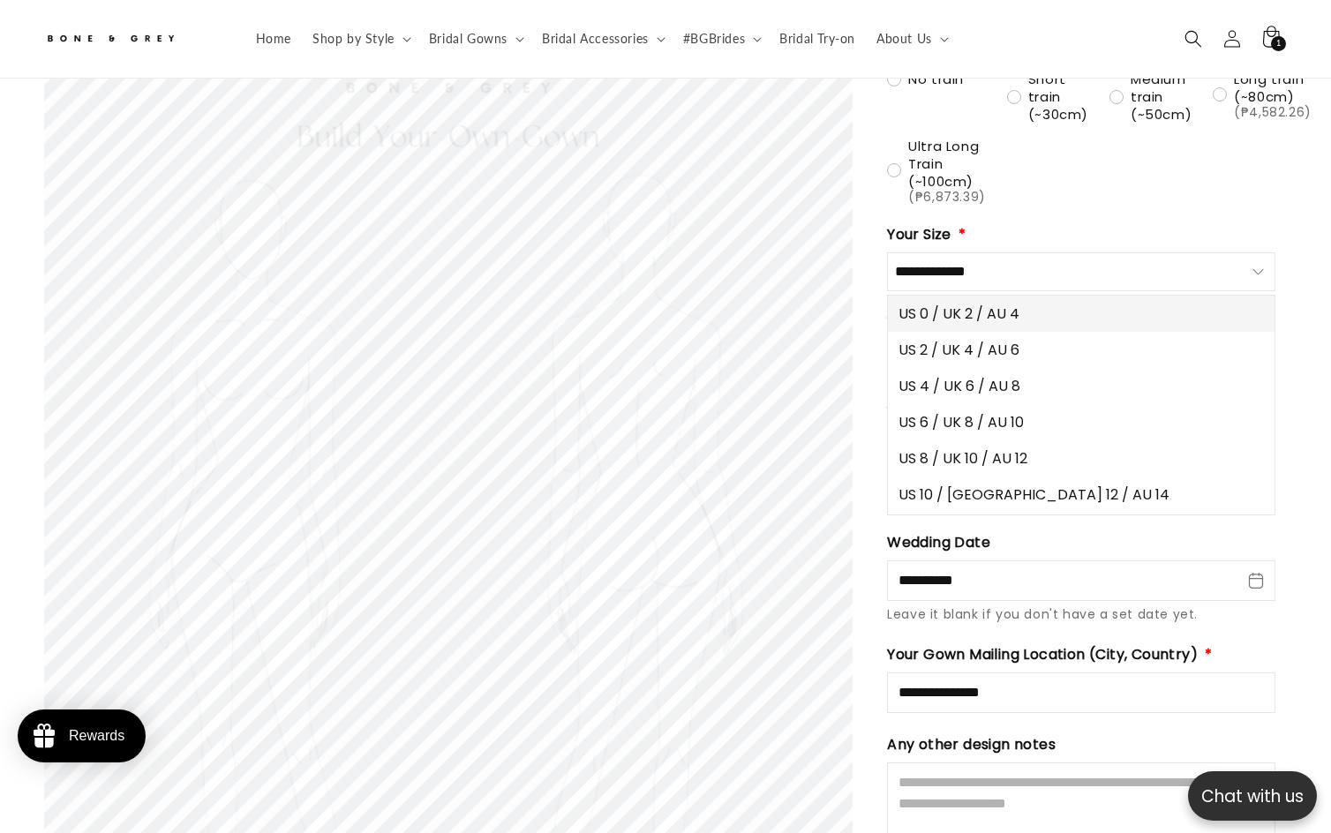
click at [946, 303] on span "US 0 / UK 2 / AU 4" at bounding box center [958, 314] width 121 height 22
type input "**********"
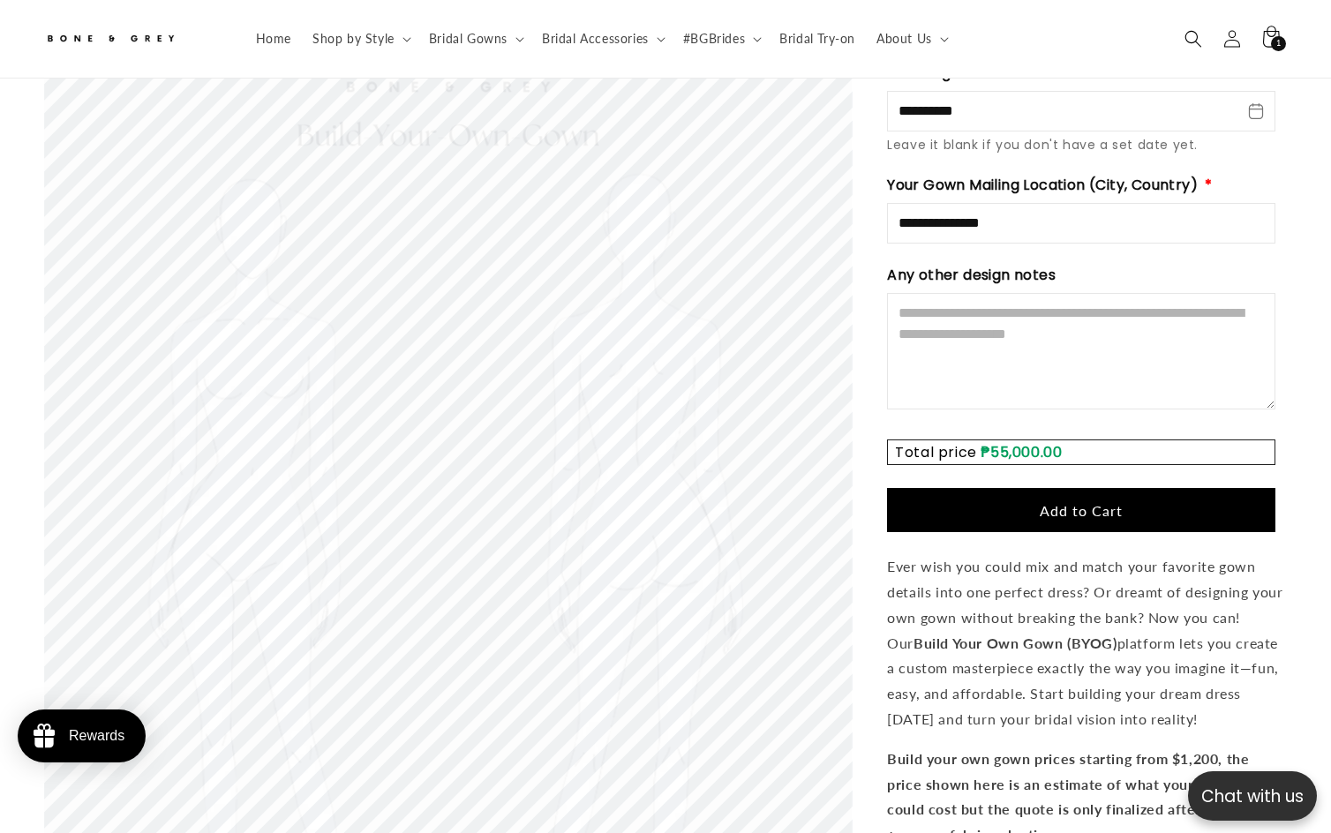
scroll to position [3256, 0]
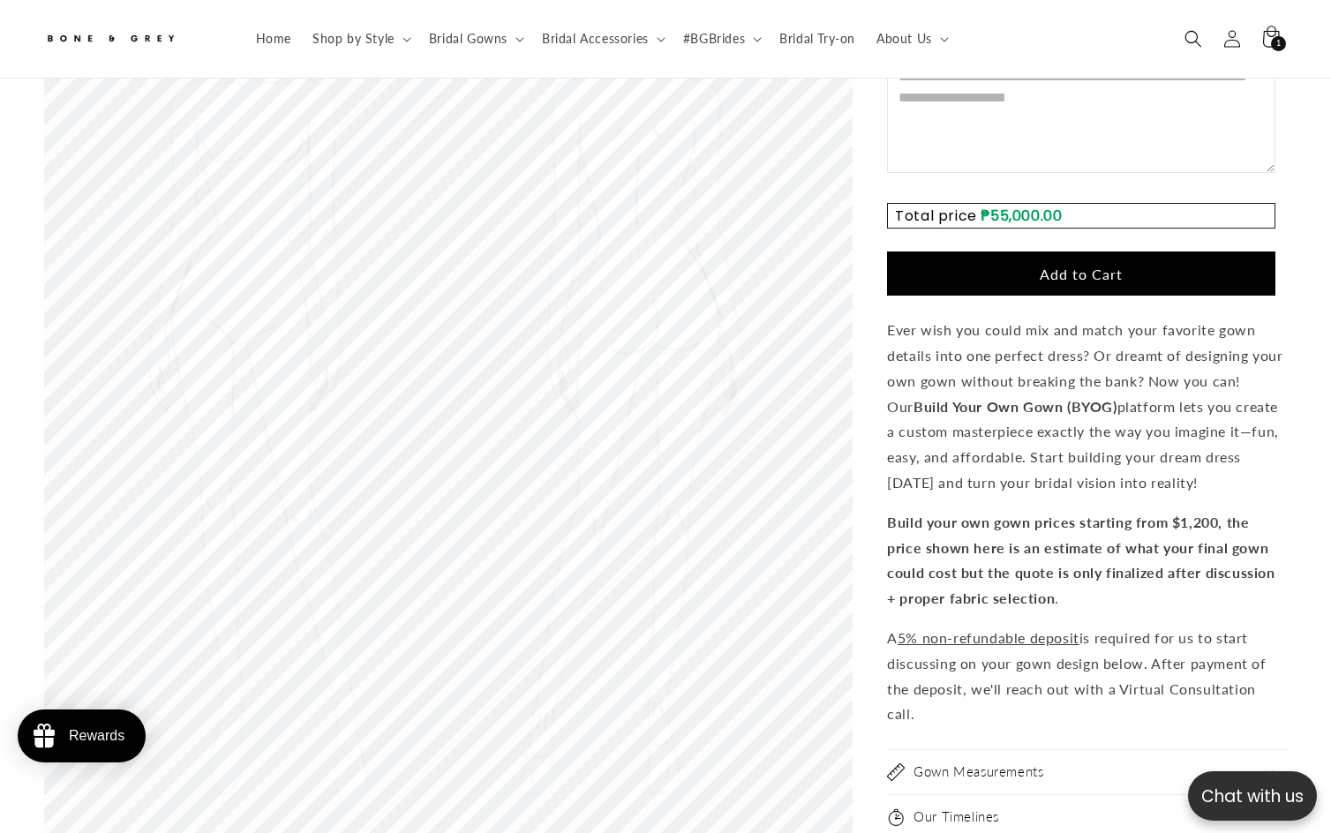
click at [1070, 252] on button "Add to Cart" at bounding box center [1081, 273] width 388 height 44
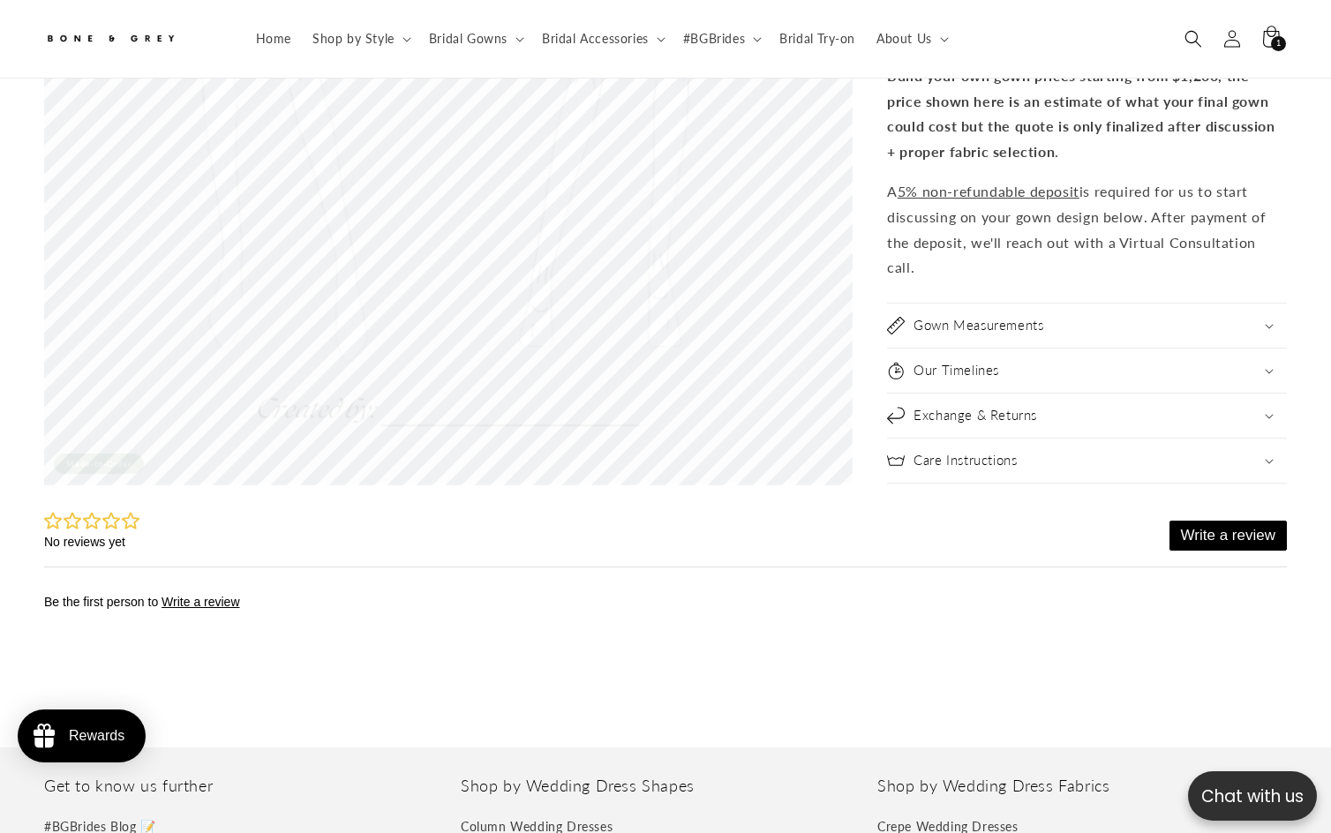
scroll to position [3521, 0]
